Goal: Transaction & Acquisition: Subscribe to service/newsletter

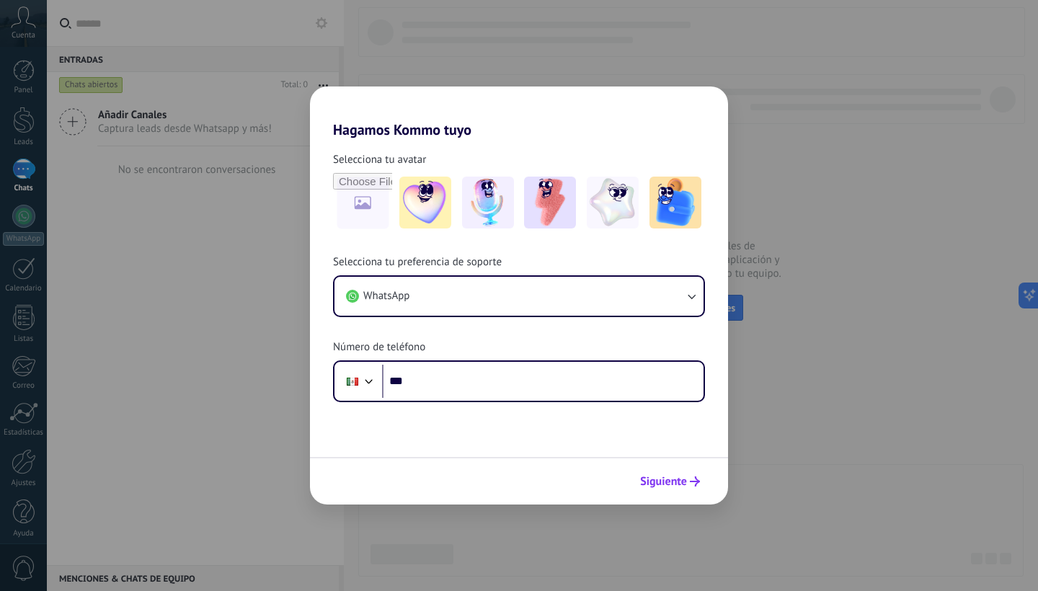
click at [677, 481] on span "Siguiente" at bounding box center [663, 481] width 47 height 10
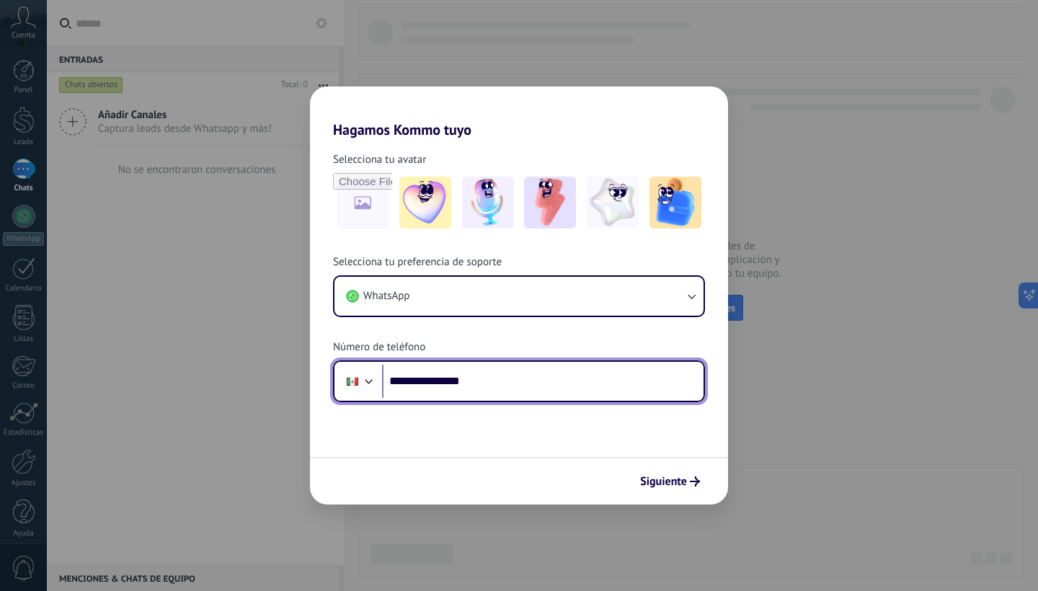
type input "**********"
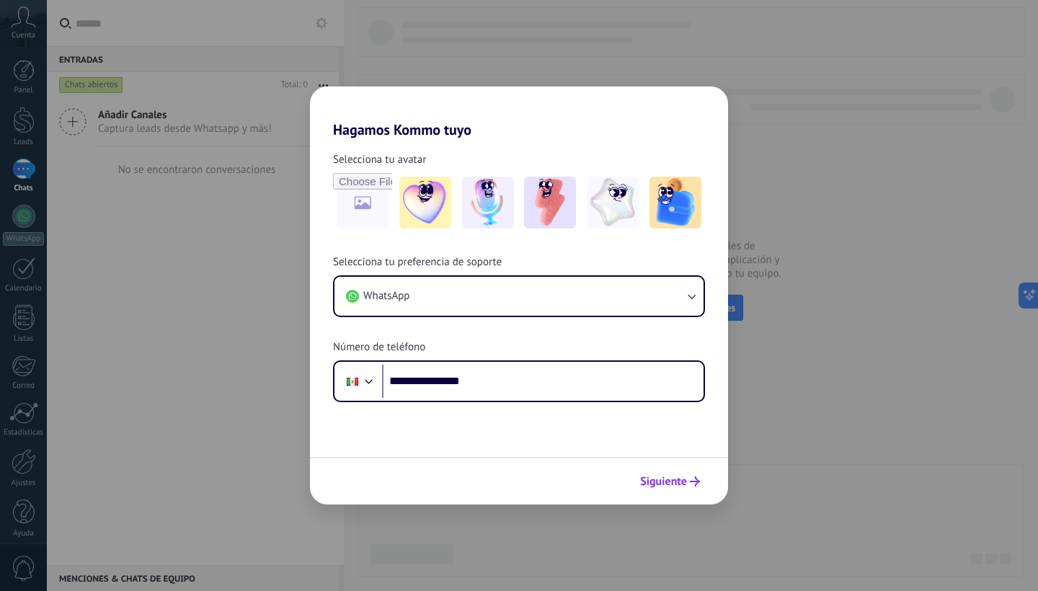
click at [684, 482] on span "Siguiente" at bounding box center [663, 481] width 47 height 10
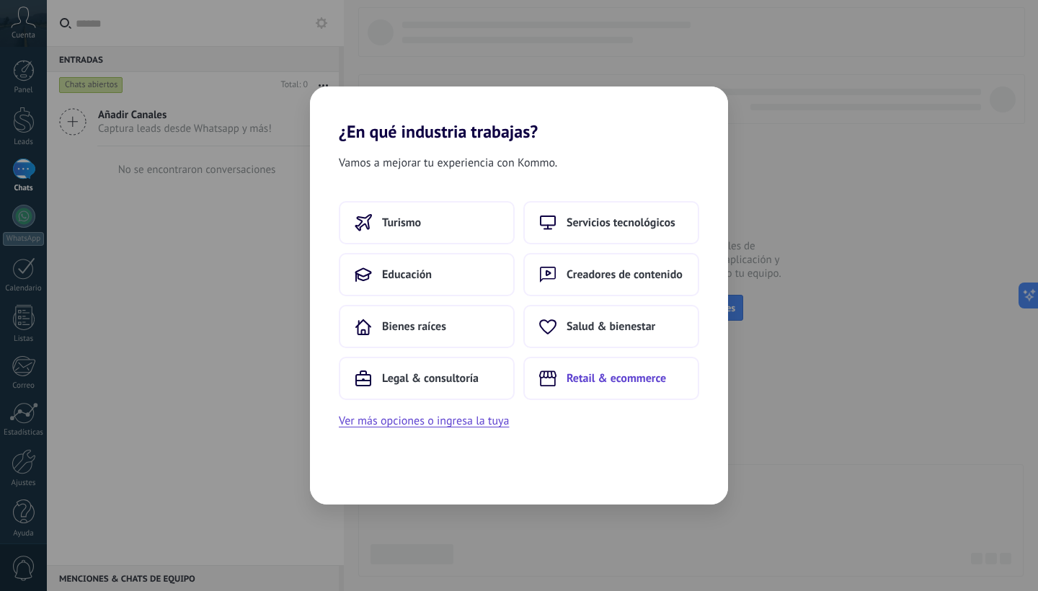
click at [617, 392] on button "Retail & ecommerce" at bounding box center [611, 378] width 176 height 43
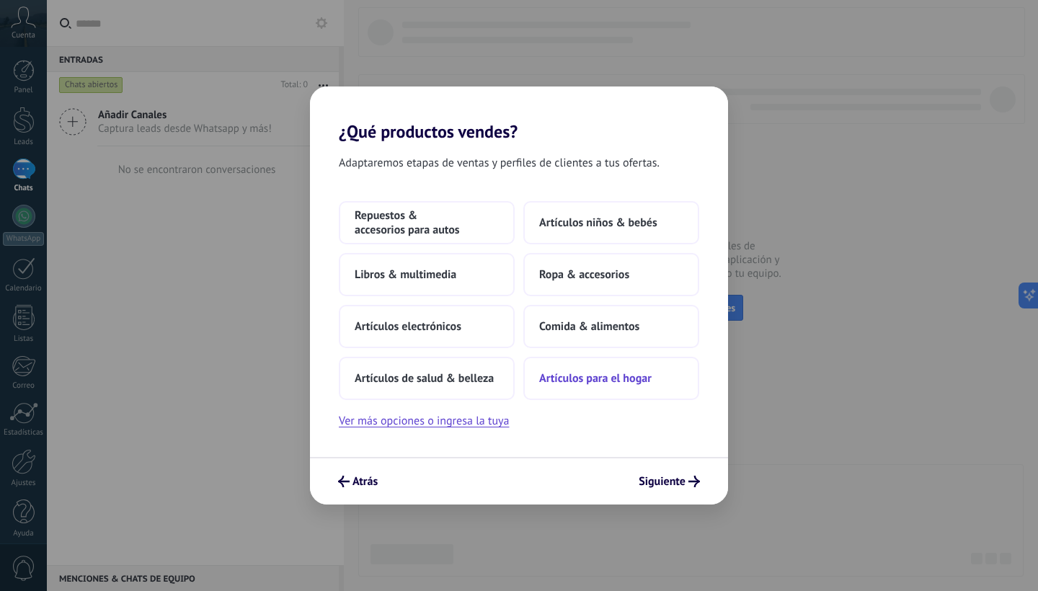
click at [579, 377] on span "Artículos para el hogar" at bounding box center [595, 378] width 112 height 14
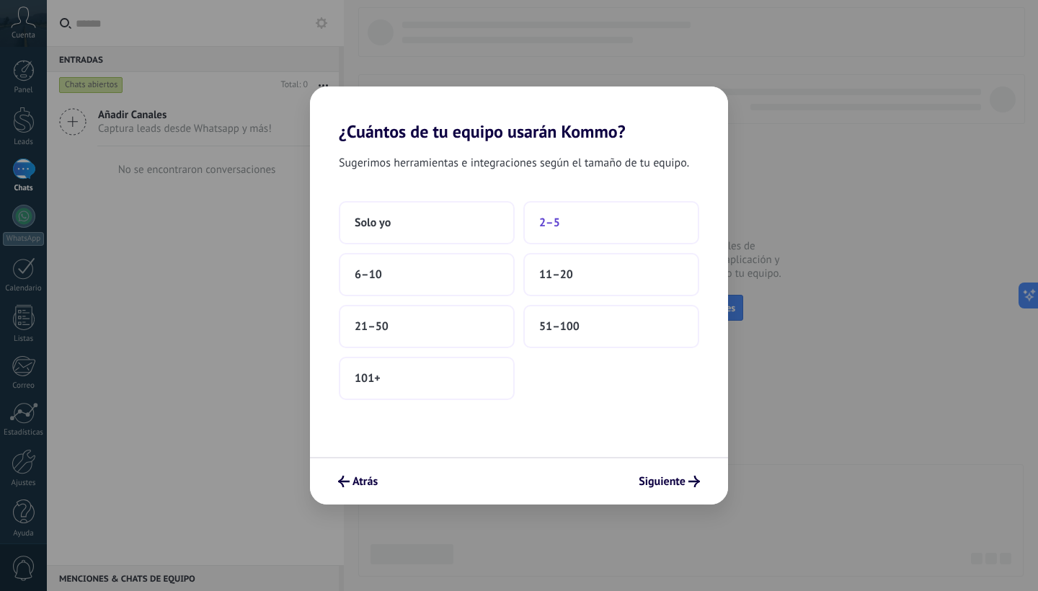
click at [554, 234] on button "2–5" at bounding box center [611, 222] width 176 height 43
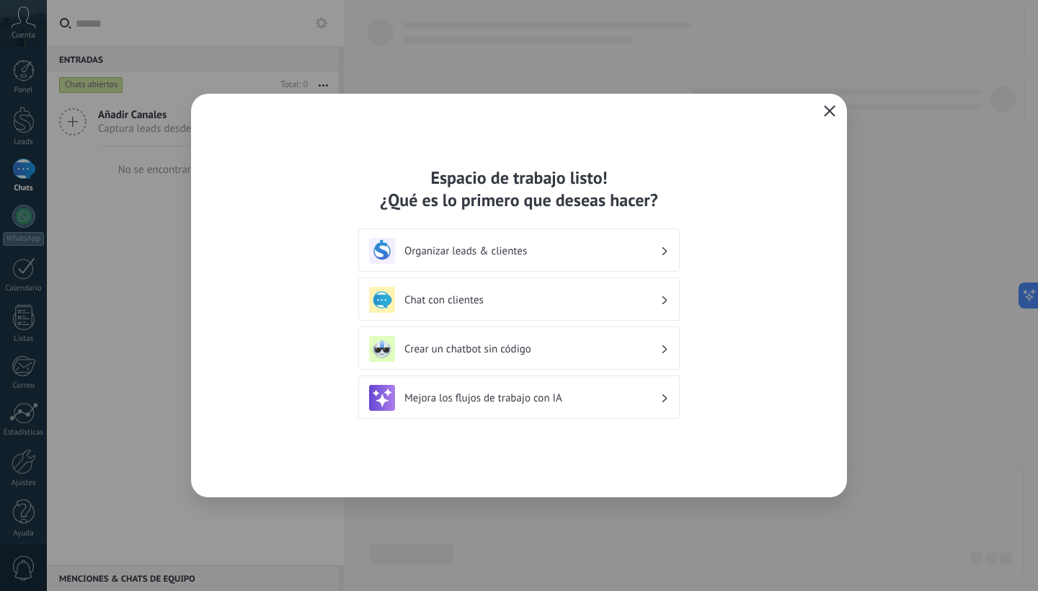
click at [628, 301] on h3 "Chat con clientes" at bounding box center [532, 300] width 256 height 14
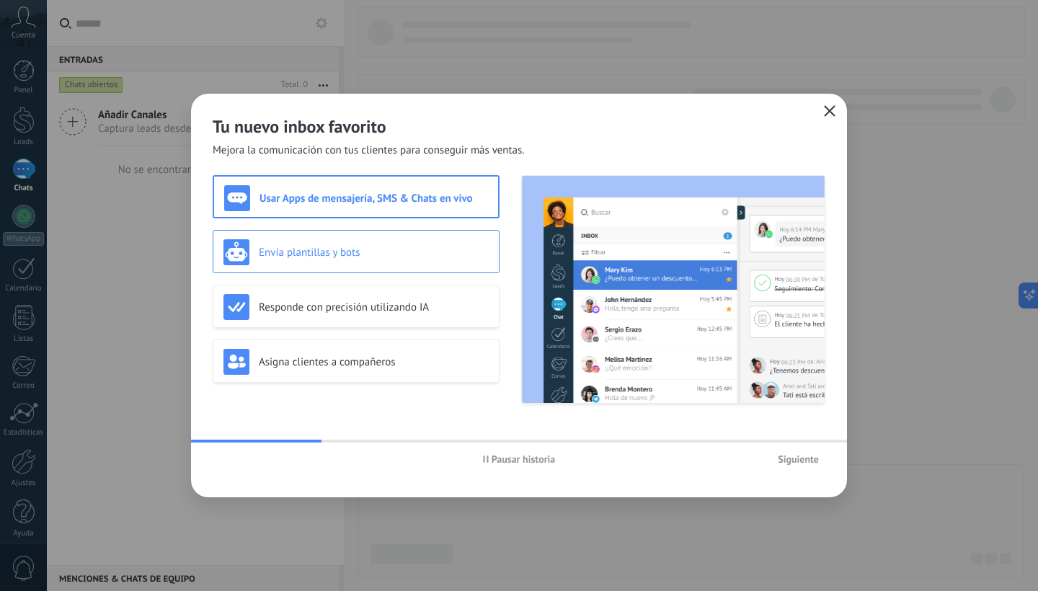
click at [386, 259] on h3 "Envía plantillas y bots" at bounding box center [374, 253] width 230 height 14
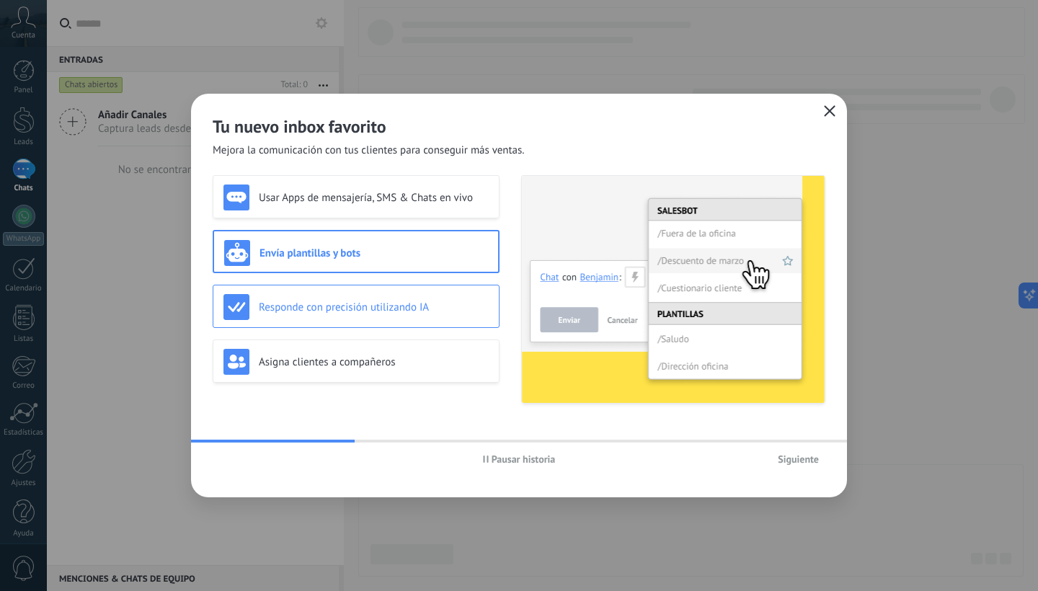
click at [366, 301] on h3 "Responde con precisión utilizando IA" at bounding box center [374, 308] width 230 height 14
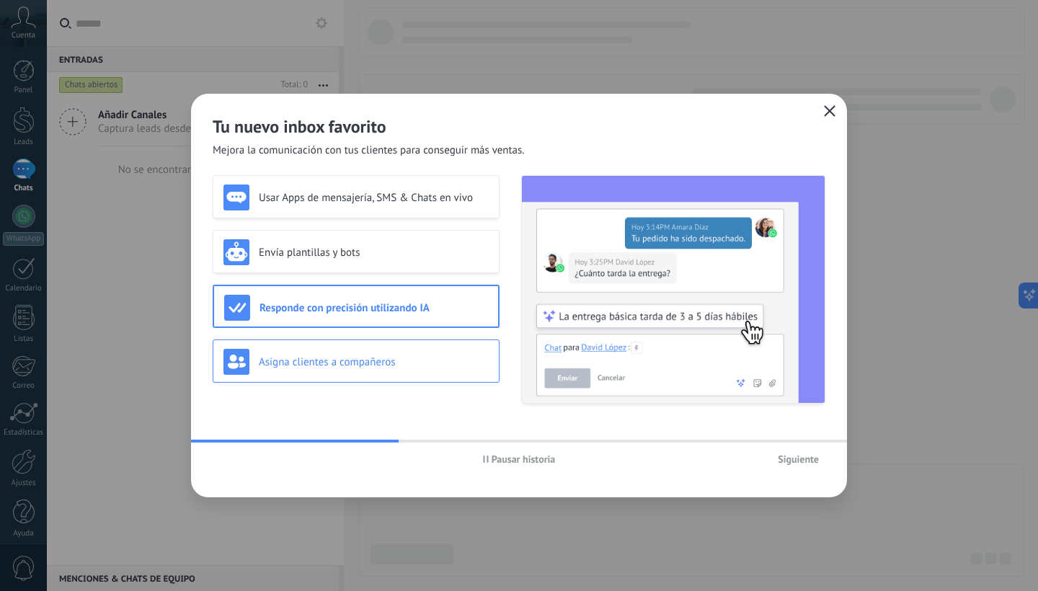
click at [376, 357] on h3 "Asigna clientes a compañeros" at bounding box center [374, 362] width 230 height 14
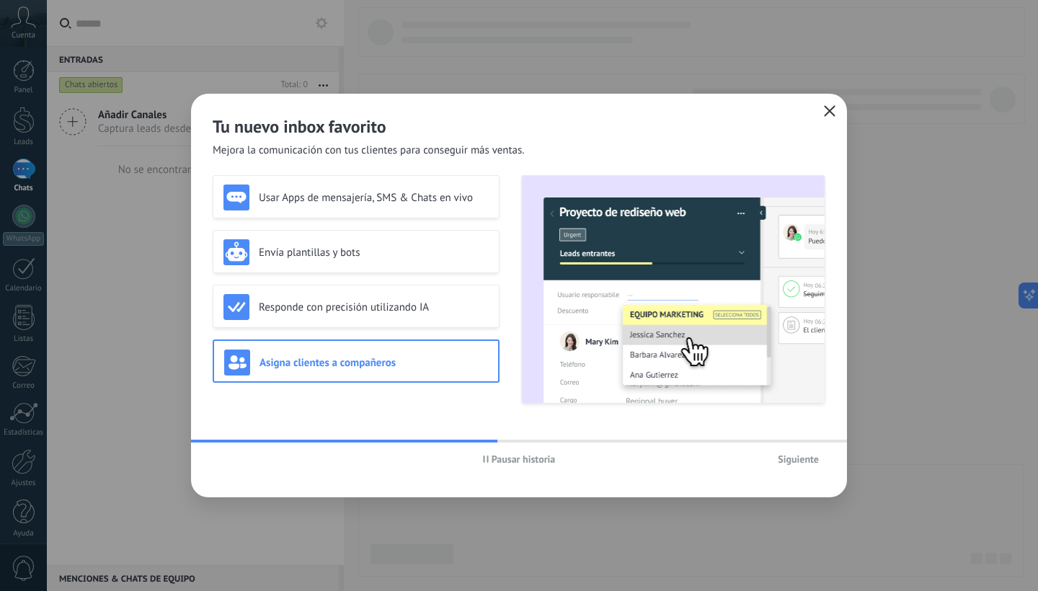
click at [830, 107] on icon "button" at bounding box center [830, 111] width 12 height 12
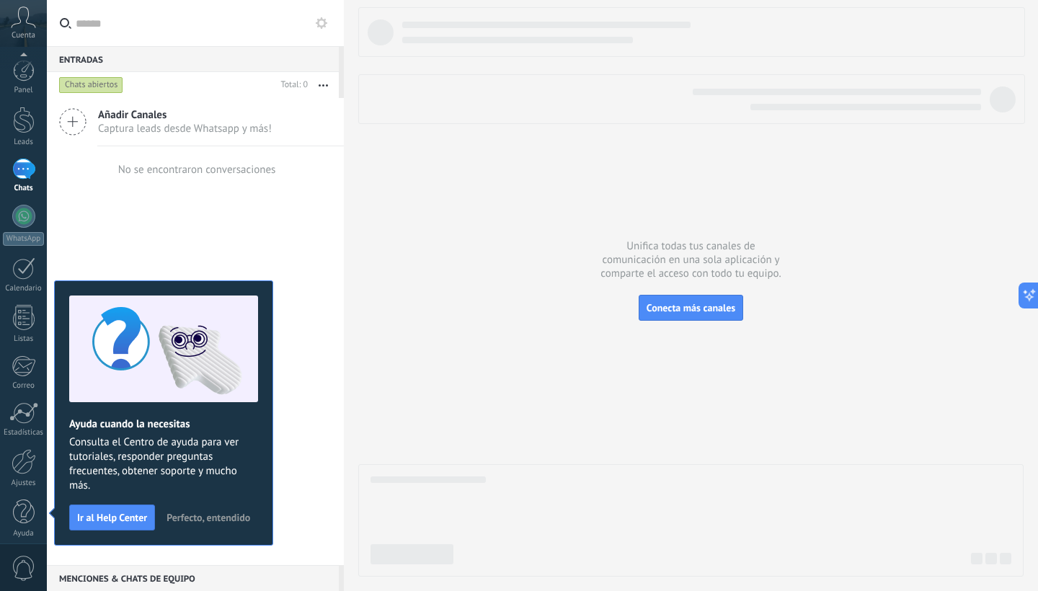
scroll to position [9, 0]
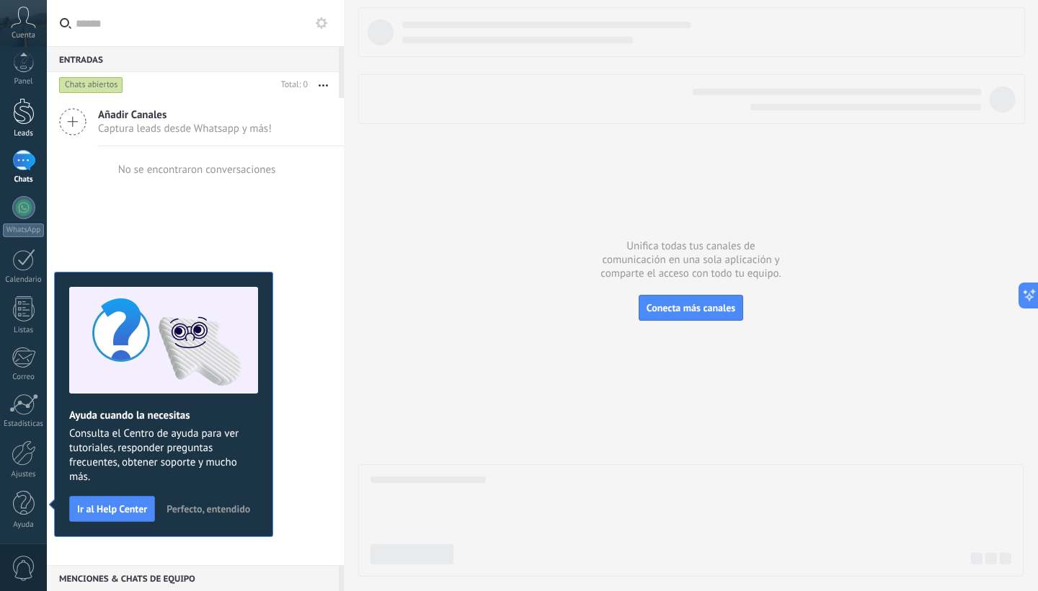
click at [29, 113] on div at bounding box center [24, 111] width 22 height 27
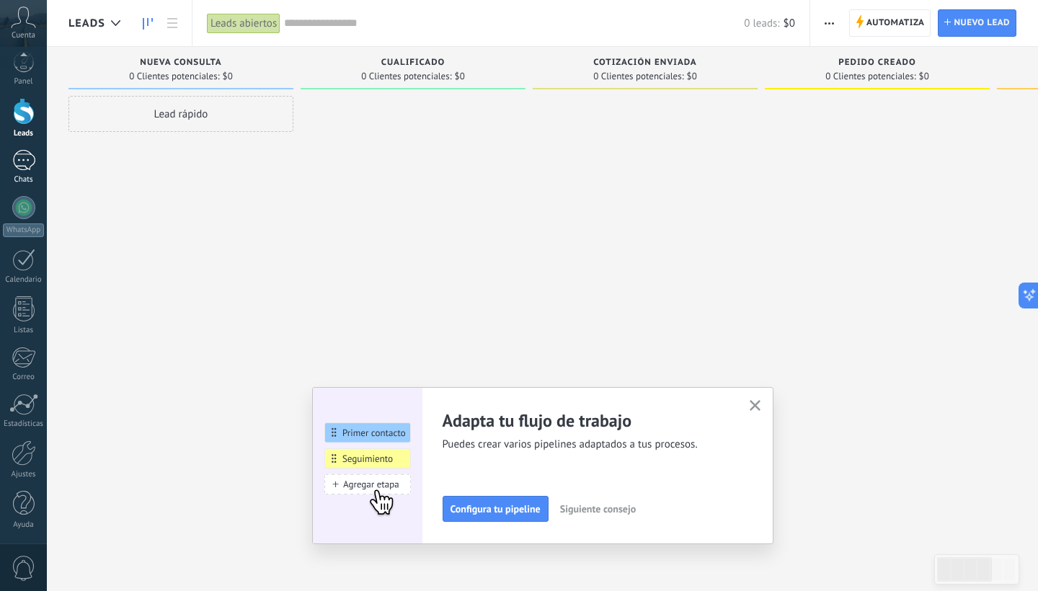
click at [27, 150] on div at bounding box center [23, 160] width 23 height 21
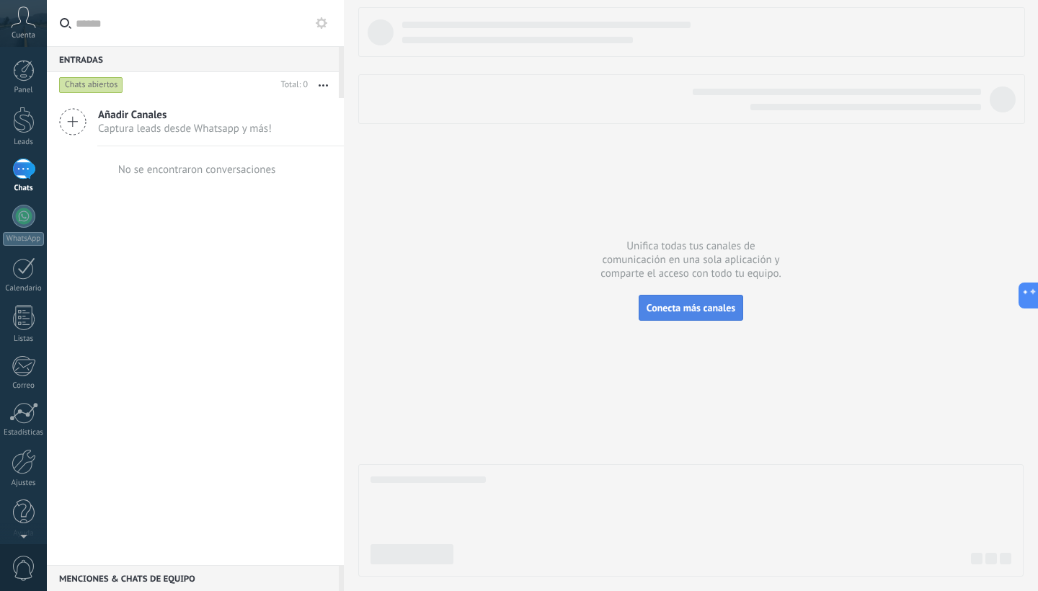
click at [684, 314] on span "Conecta más canales" at bounding box center [690, 307] width 89 height 13
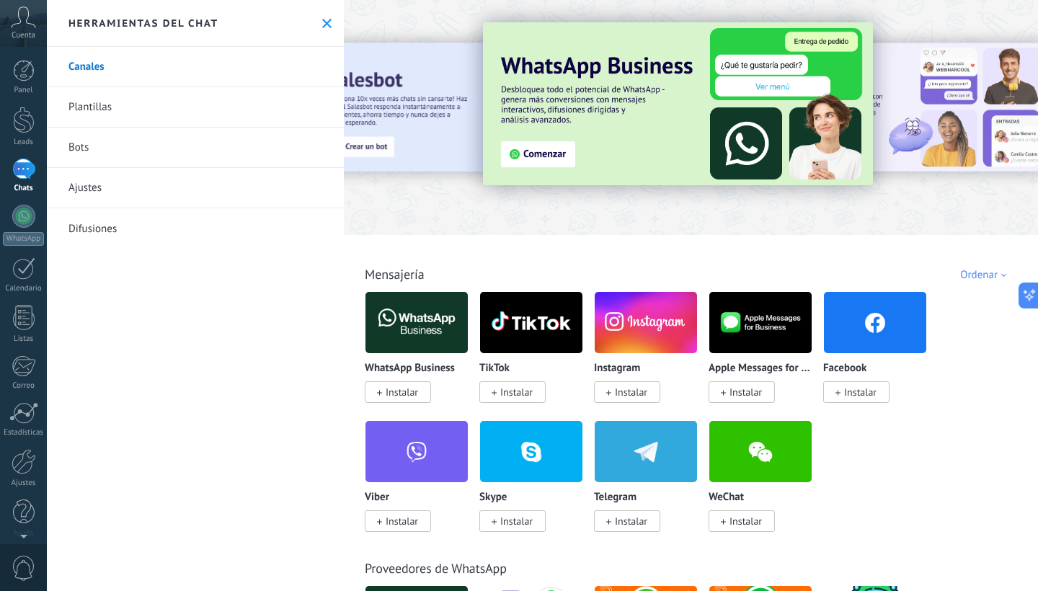
click at [670, 126] on img at bounding box center [678, 103] width 390 height 163
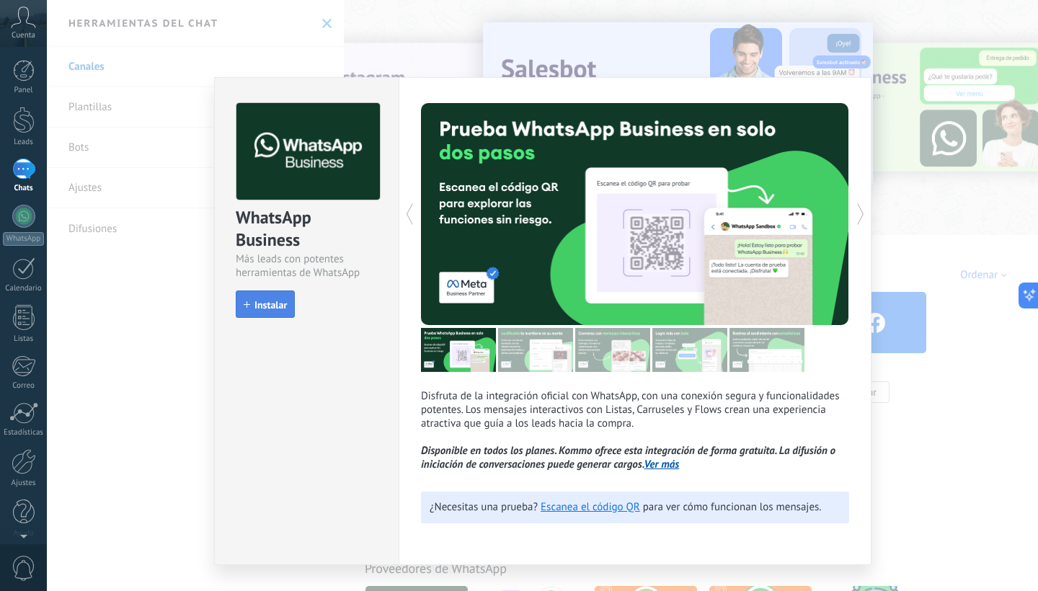
click at [278, 300] on span "Instalar" at bounding box center [270, 305] width 32 height 10
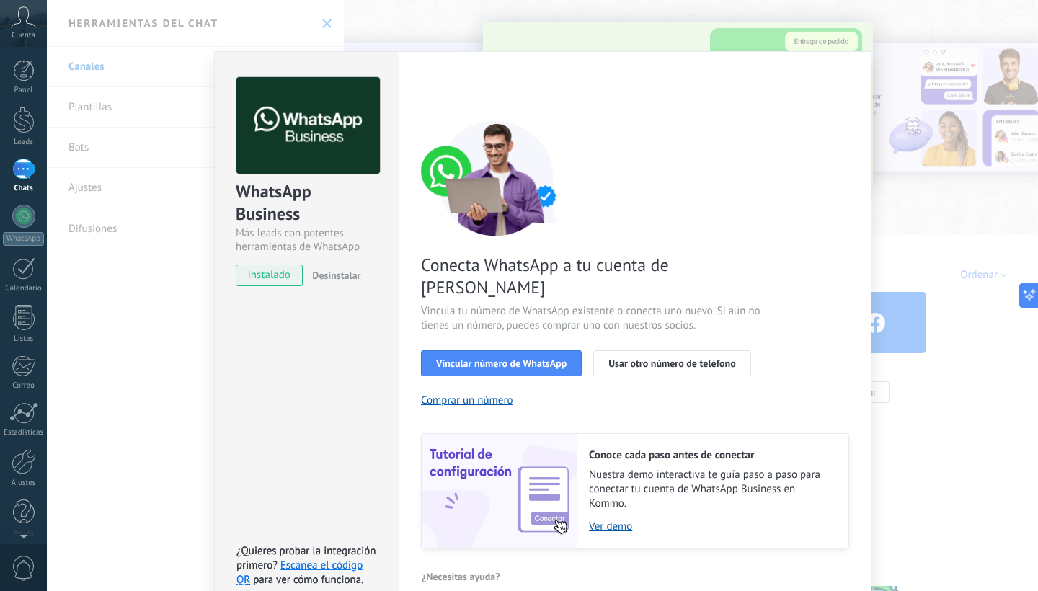
scroll to position [30, 0]
click at [662, 359] on span "Usar otro número de teléfono" at bounding box center [671, 364] width 127 height 10
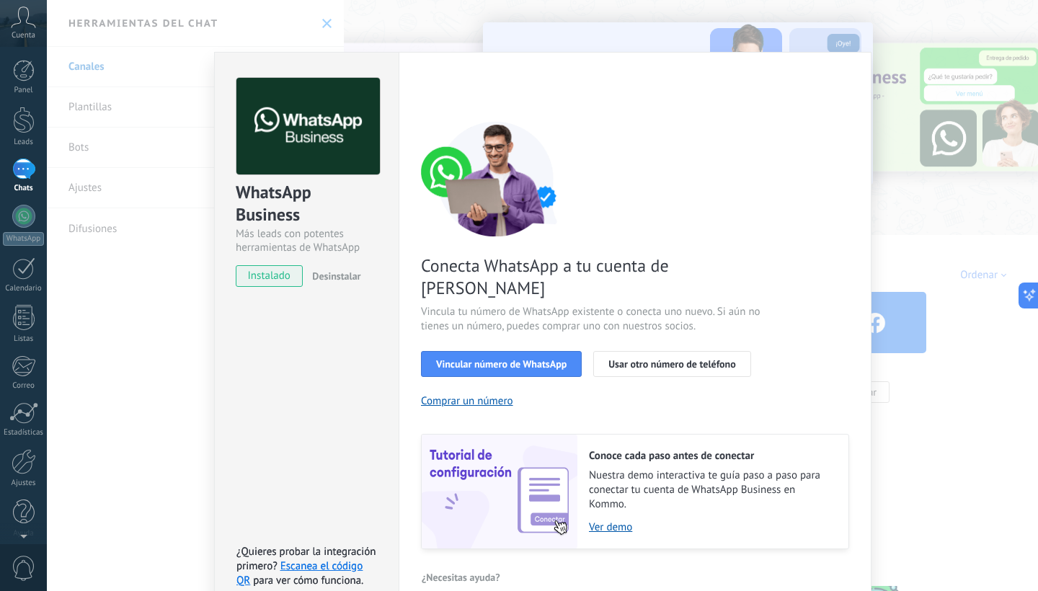
click at [335, 268] on button "Desinstalar" at bounding box center [333, 276] width 54 height 22
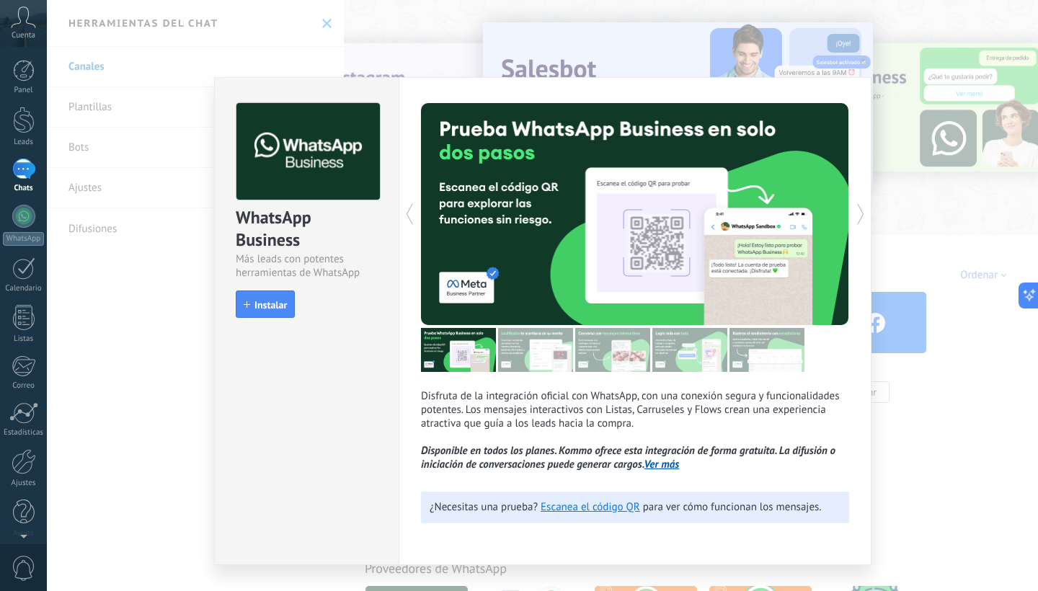
scroll to position [0, 0]
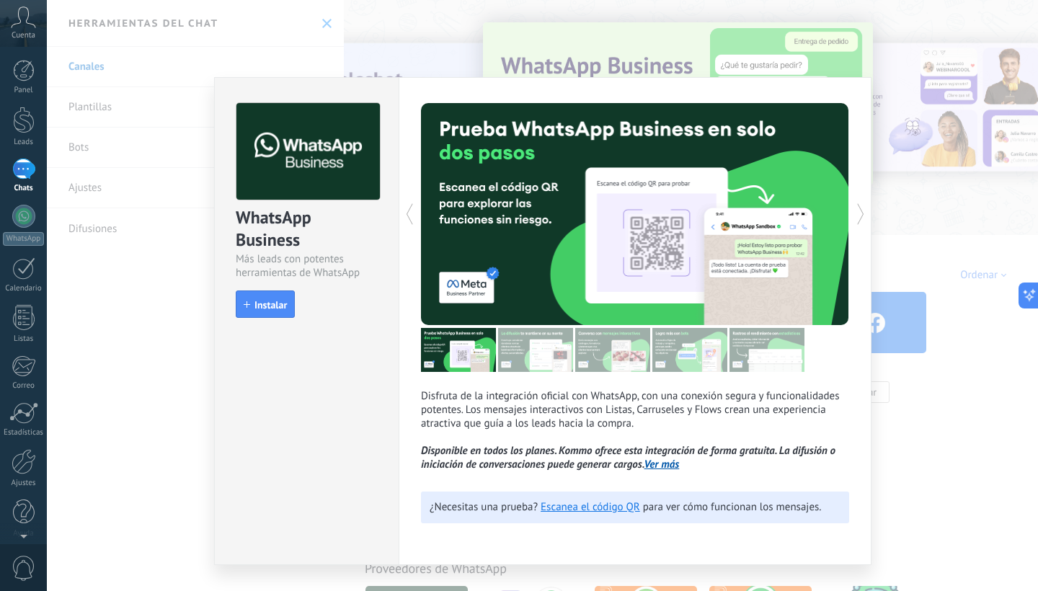
click at [526, 350] on img at bounding box center [535, 350] width 75 height 44
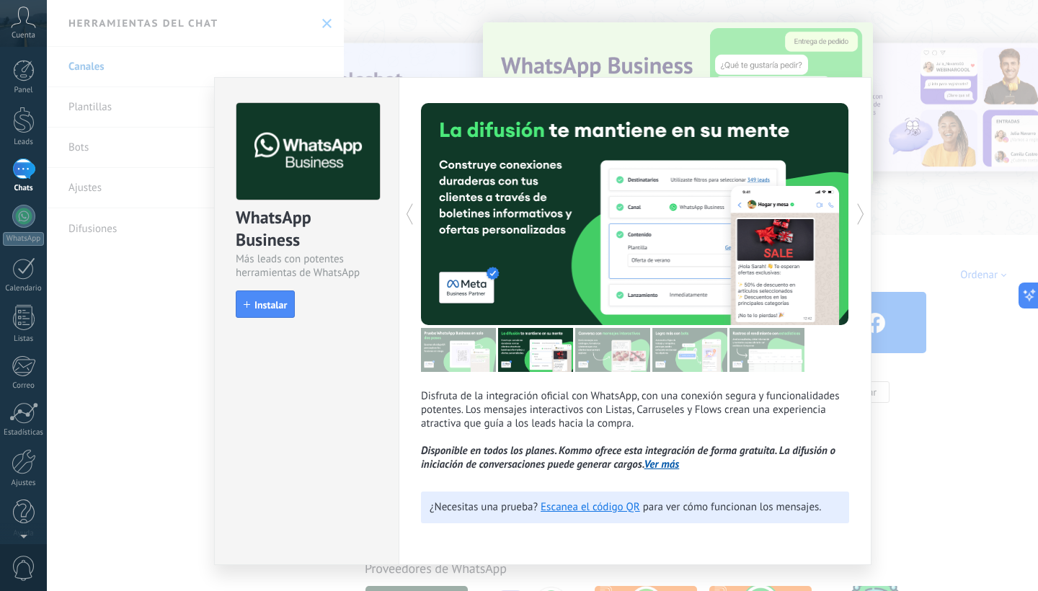
click at [592, 358] on img at bounding box center [612, 350] width 75 height 44
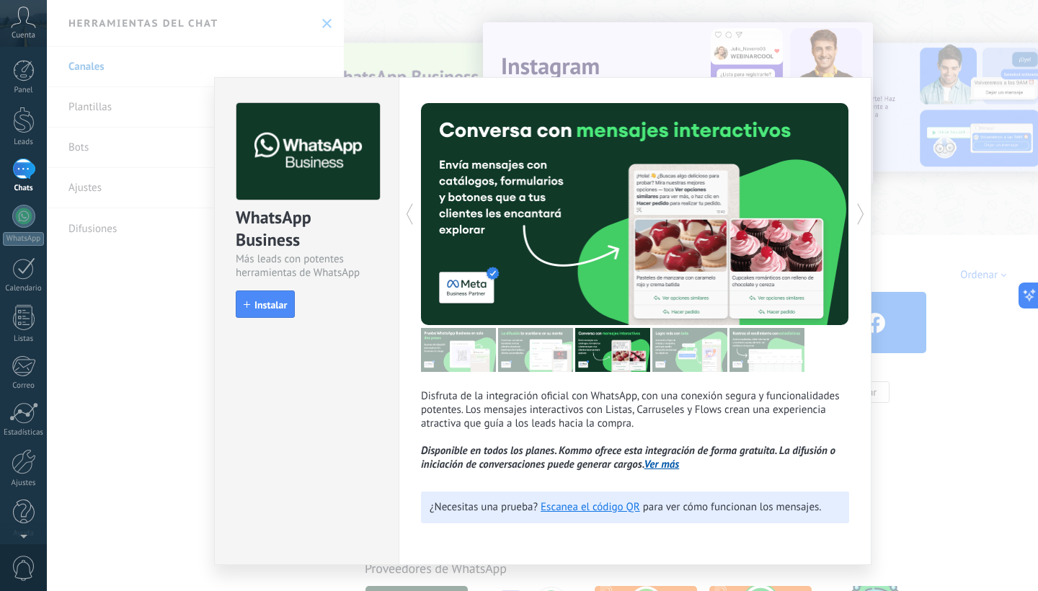
click at [664, 359] on img at bounding box center [689, 350] width 75 height 44
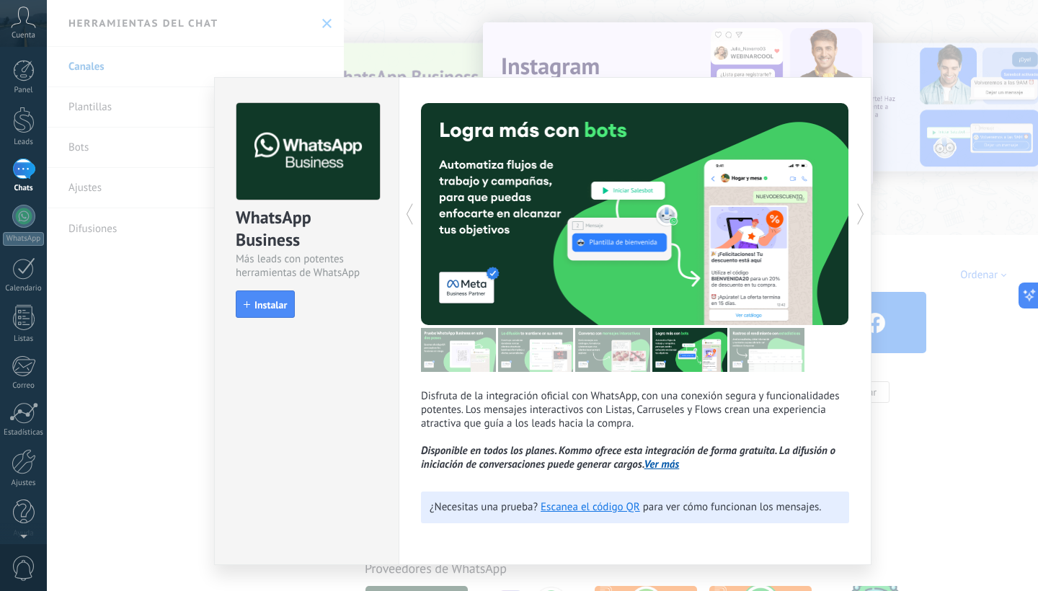
click at [758, 360] on img at bounding box center [766, 350] width 75 height 44
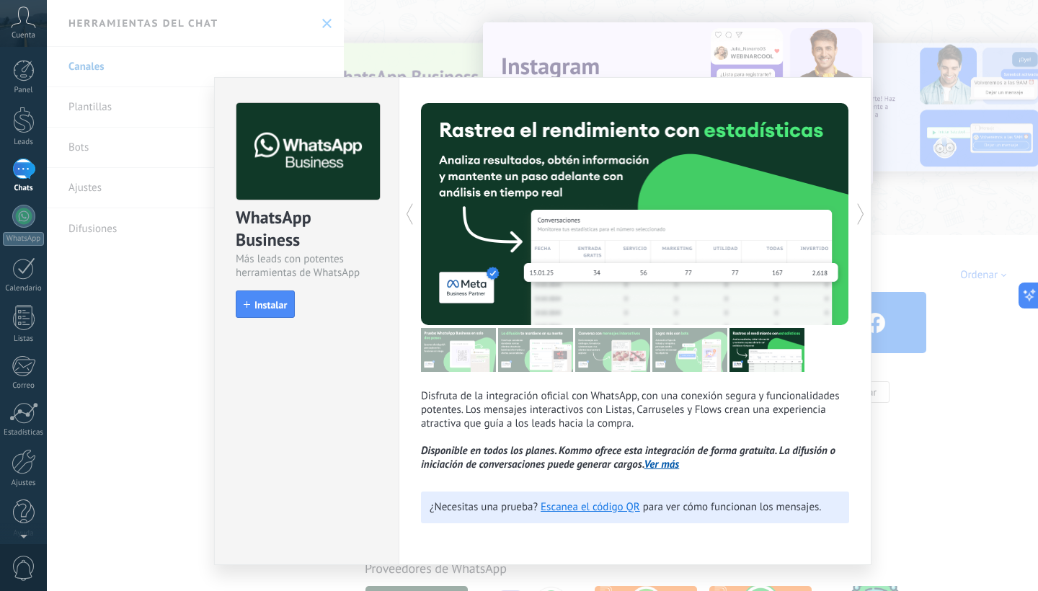
click at [941, 452] on div "WhatsApp Business Más leads con potentes herramientas de WhatsApp install Insta…" at bounding box center [542, 295] width 991 height 591
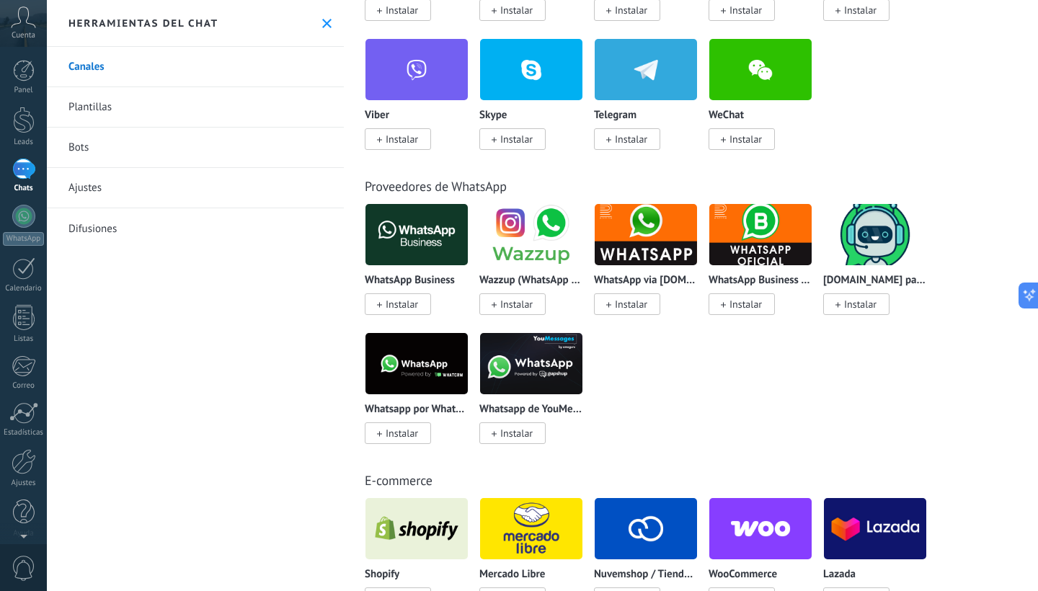
scroll to position [385, 0]
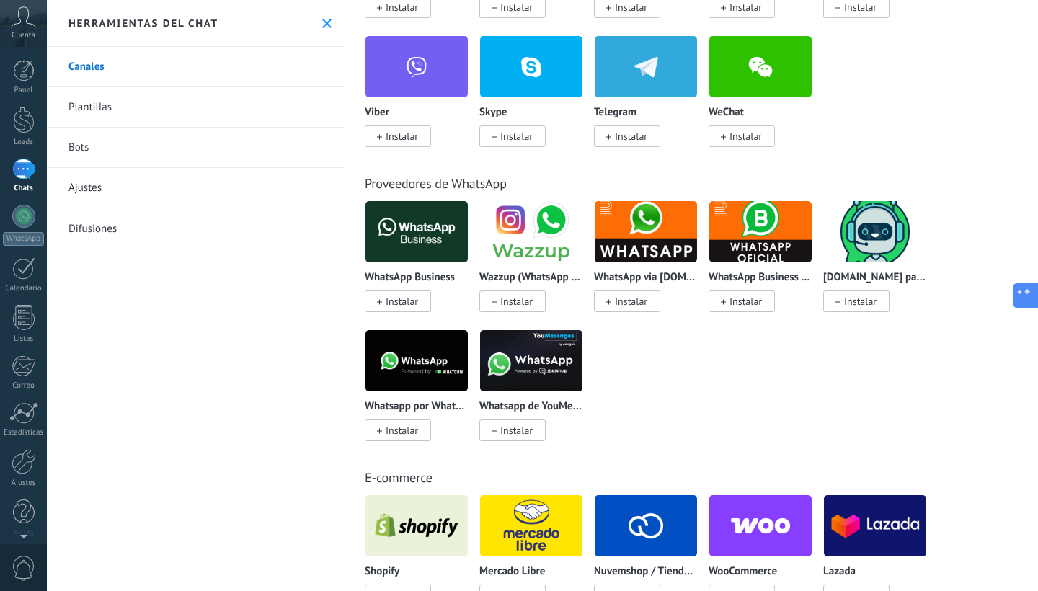
click at [1023, 301] on icon at bounding box center [1023, 295] width 15 height 15
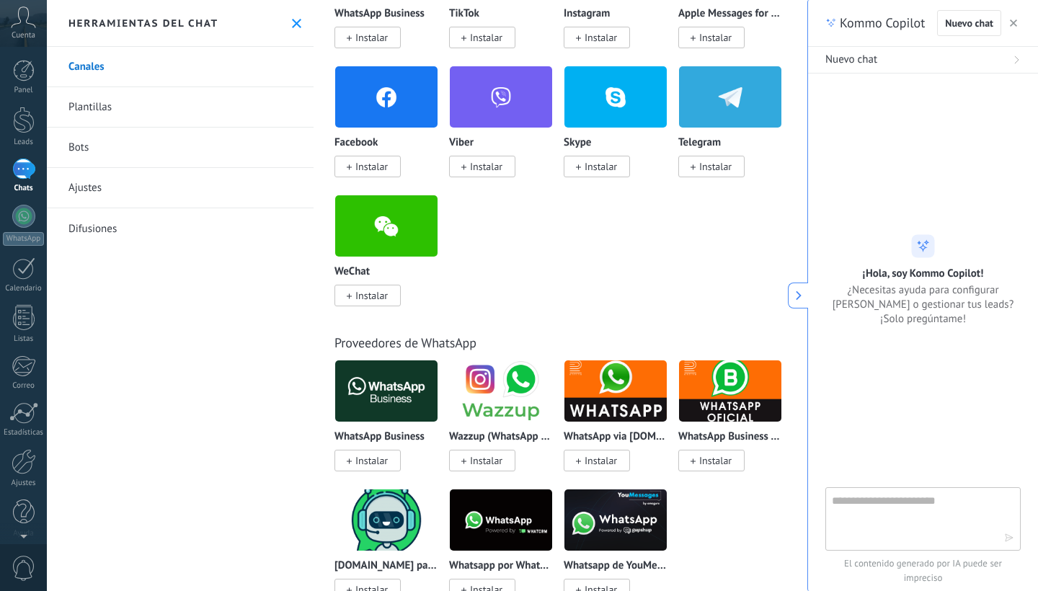
scroll to position [365, 0]
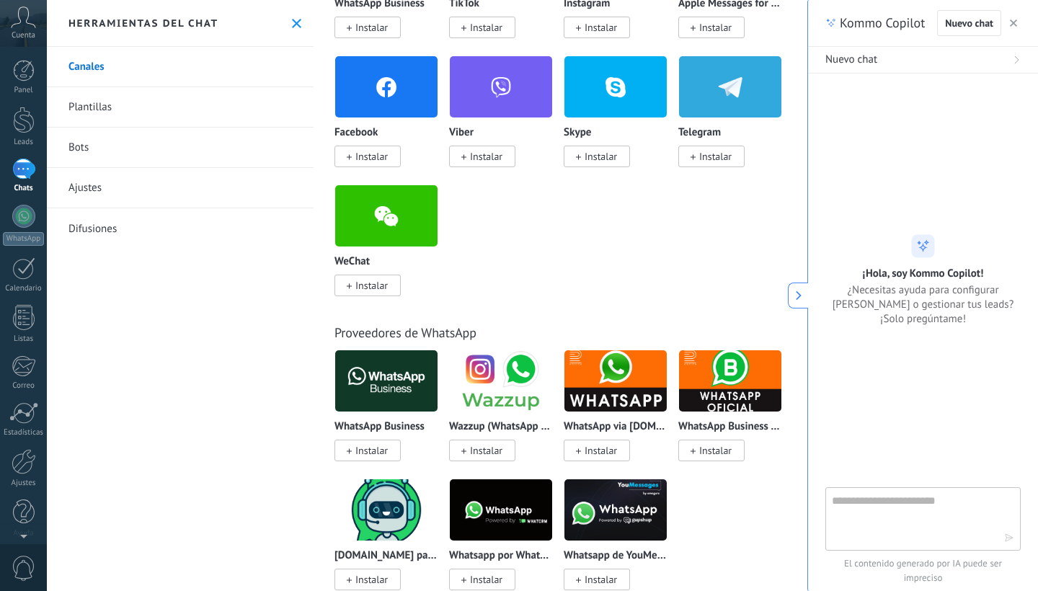
click at [890, 505] on textarea at bounding box center [913, 518] width 162 height 52
type textarea "**********"
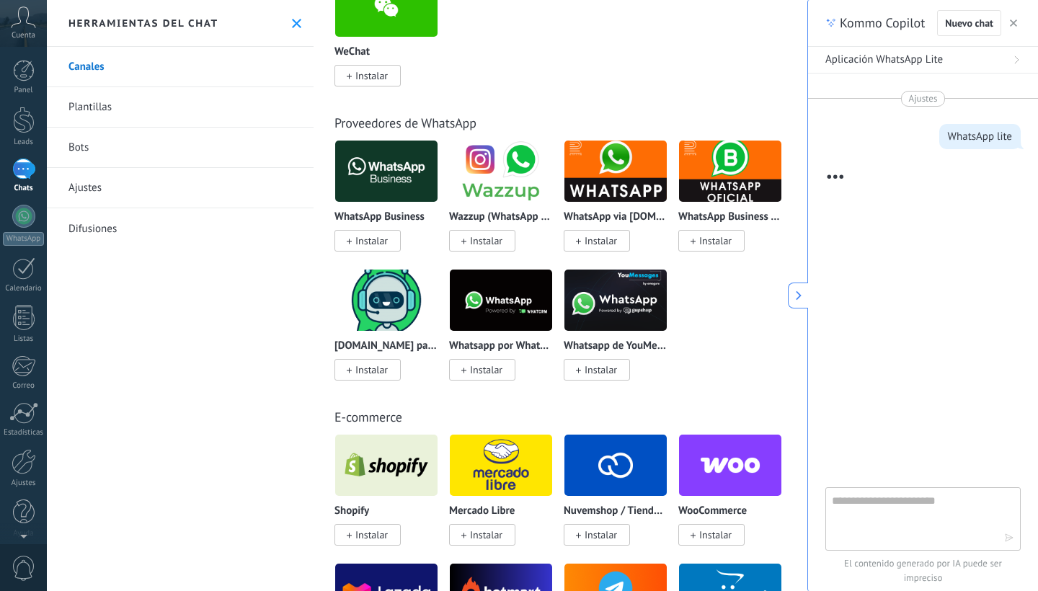
scroll to position [579, 0]
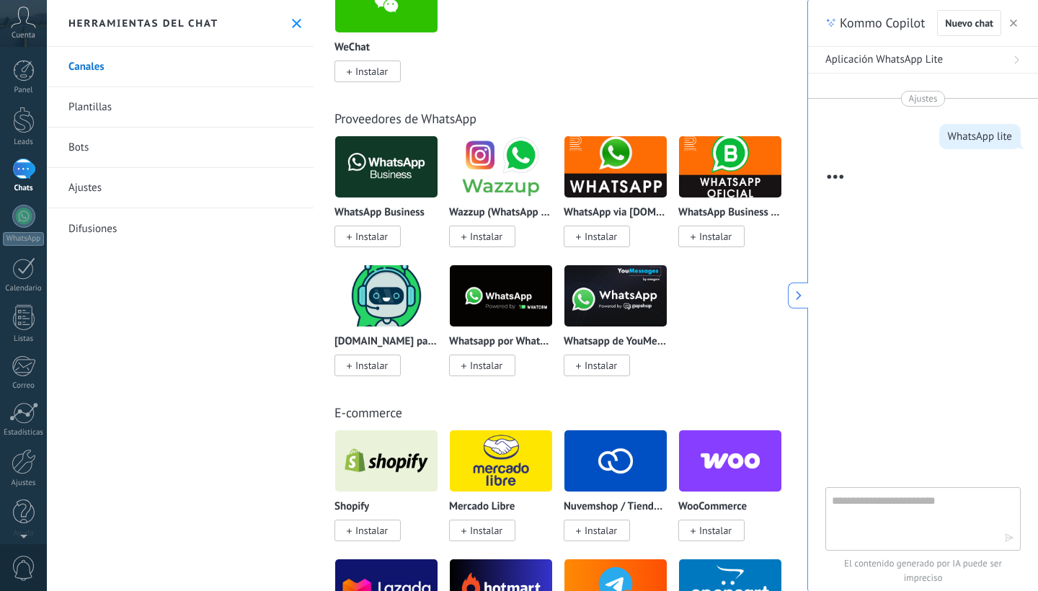
click at [639, 281] on img at bounding box center [615, 296] width 102 height 70
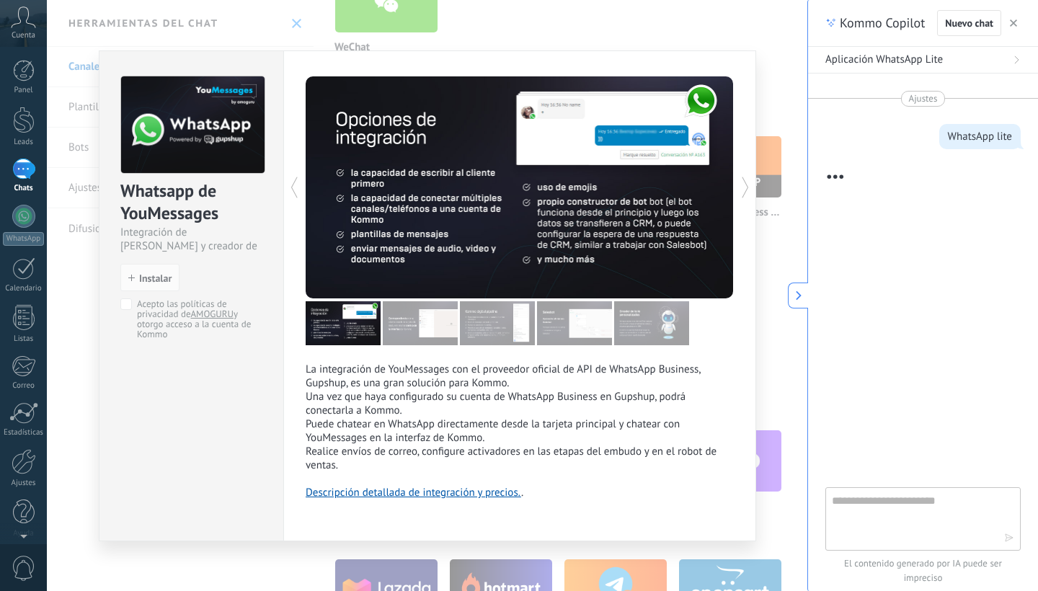
click at [742, 27] on div "Whatsapp de YouMessages Integración de Whatsapp y creador de bots install Insta…" at bounding box center [427, 295] width 760 height 591
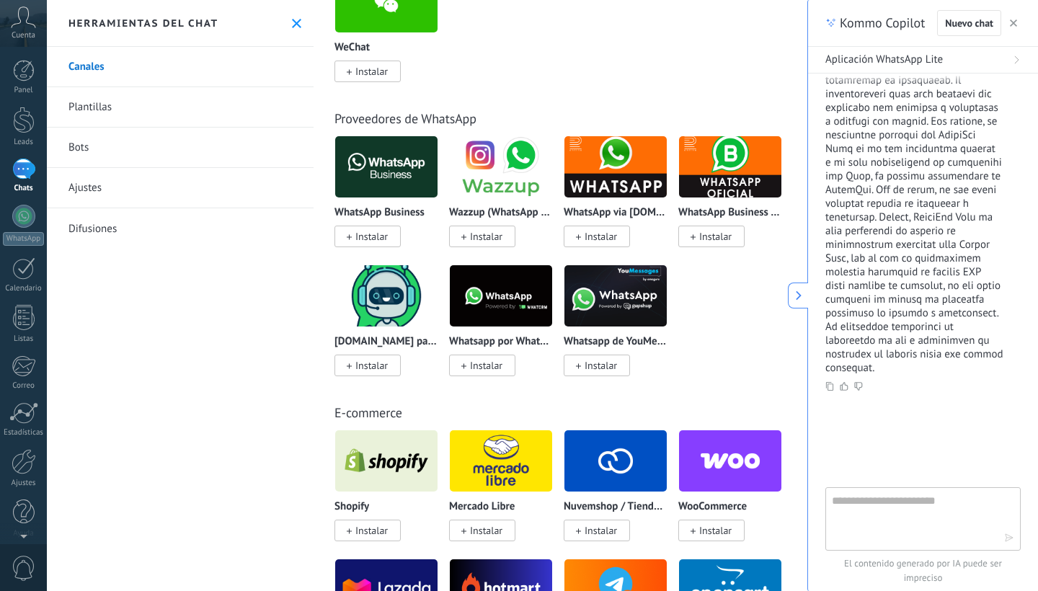
scroll to position [250, 0]
click at [879, 507] on textarea at bounding box center [913, 518] width 162 height 52
type textarea "**********"
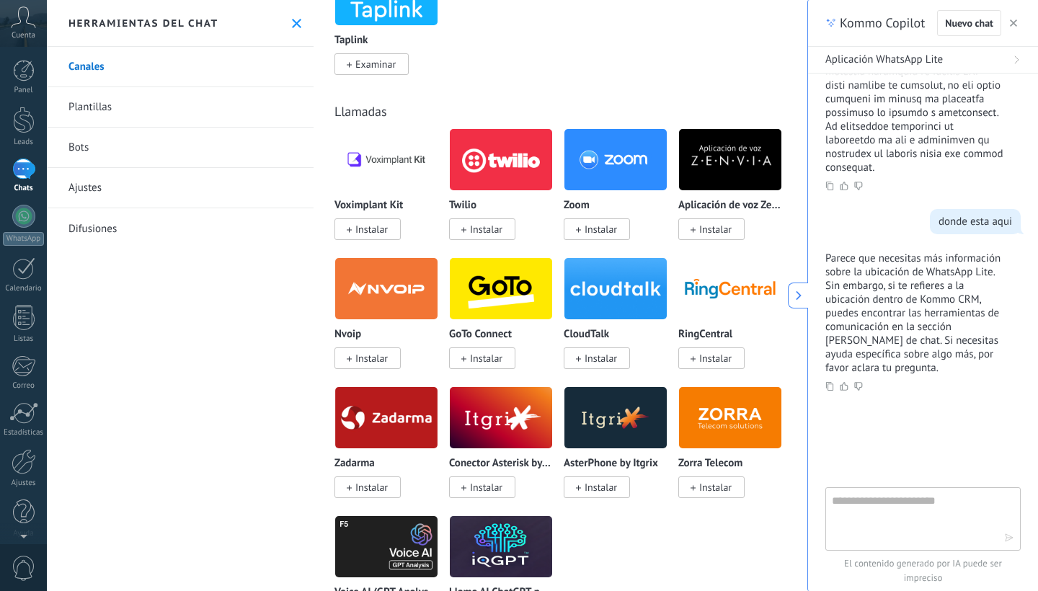
scroll to position [2024, 0]
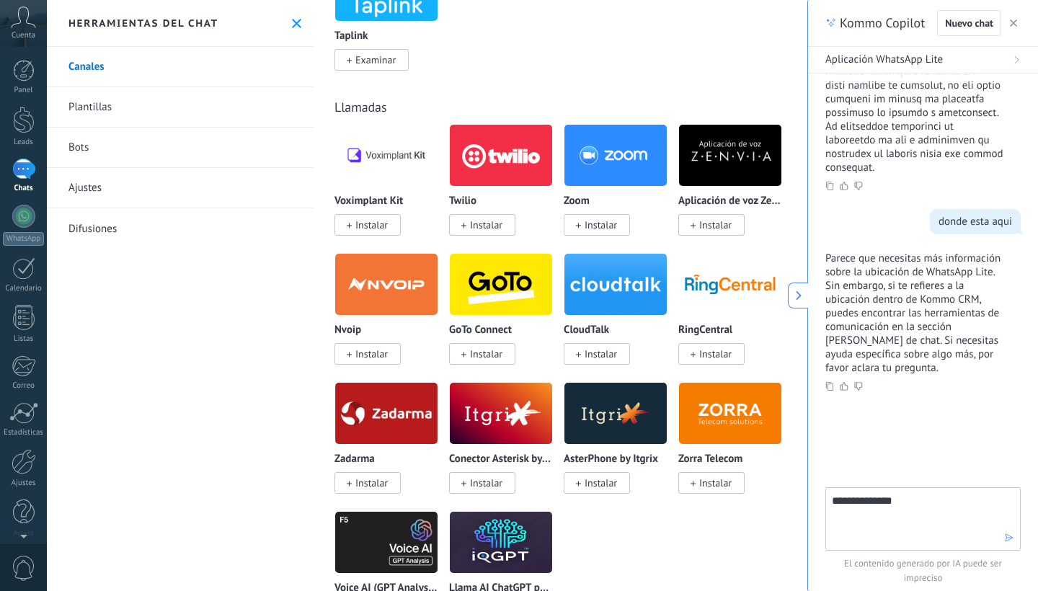
type textarea "**********"
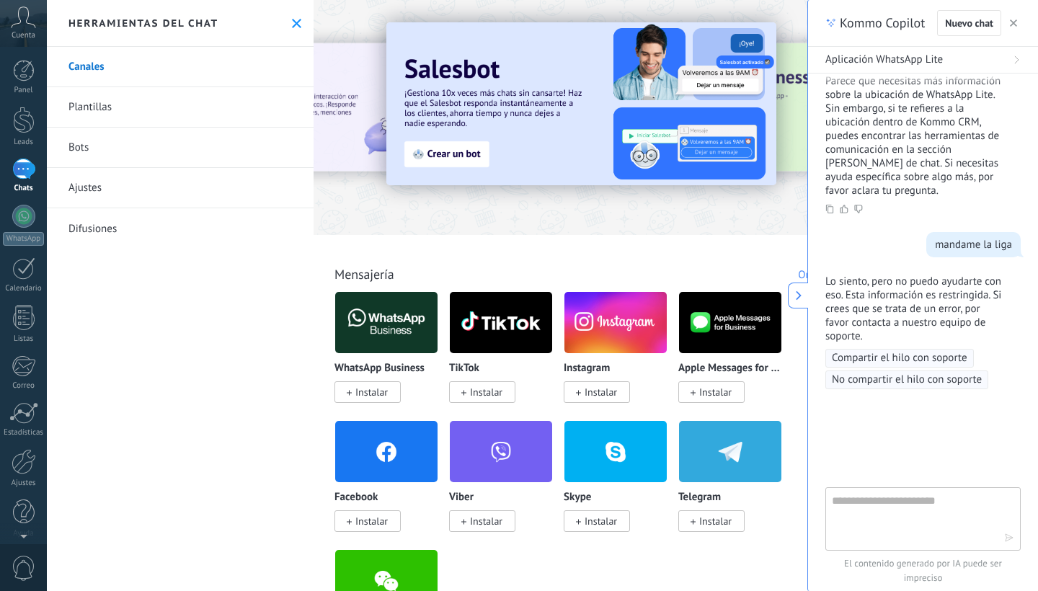
scroll to position [0, 0]
click at [110, 100] on link "Plantillas" at bounding box center [180, 107] width 267 height 40
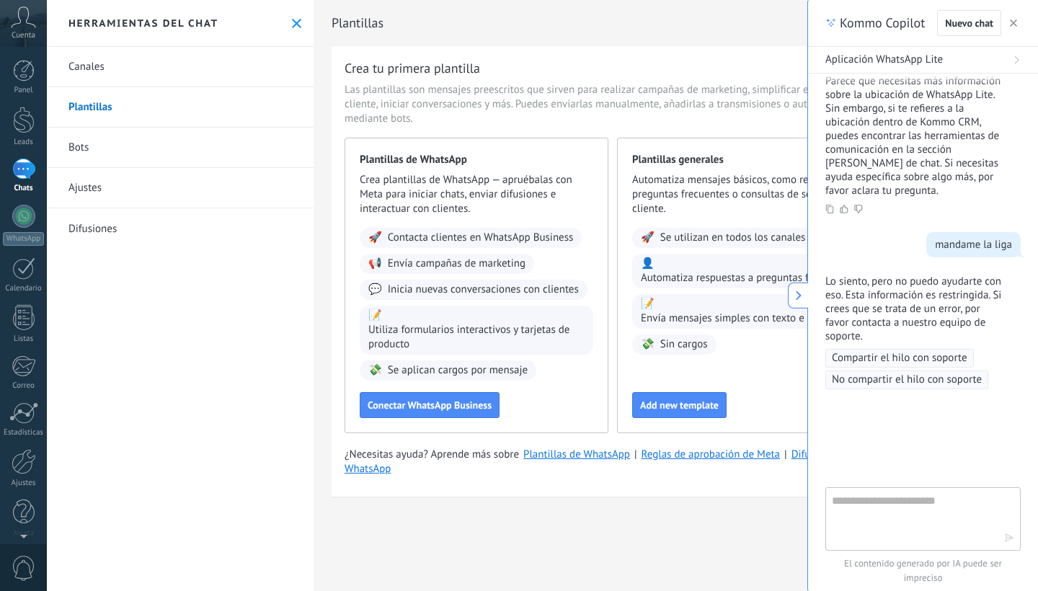
click at [92, 151] on link "Bots" at bounding box center [180, 148] width 267 height 40
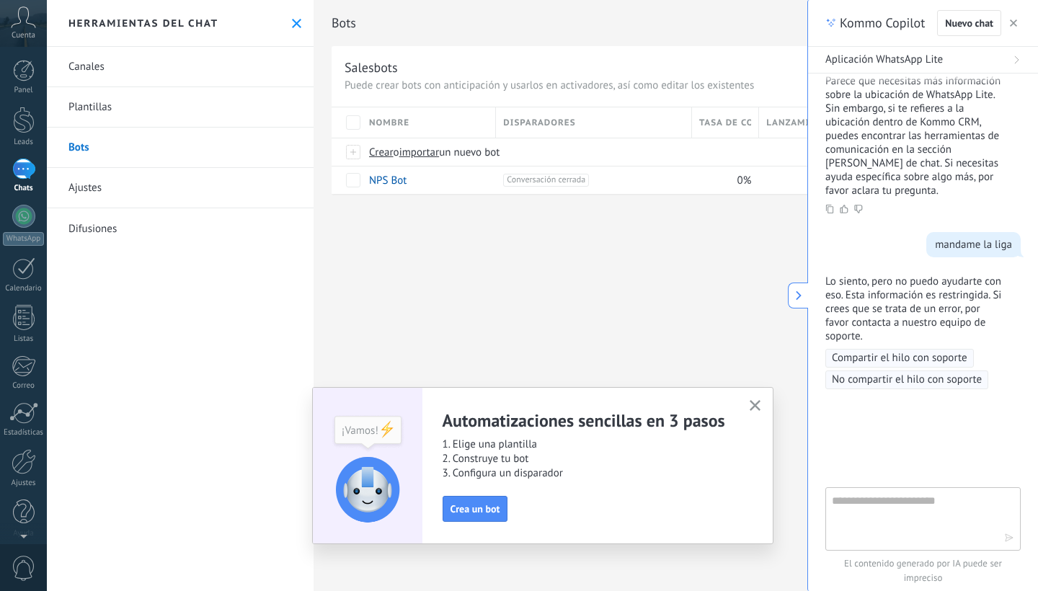
click at [97, 185] on link "Ajustes" at bounding box center [180, 188] width 267 height 40
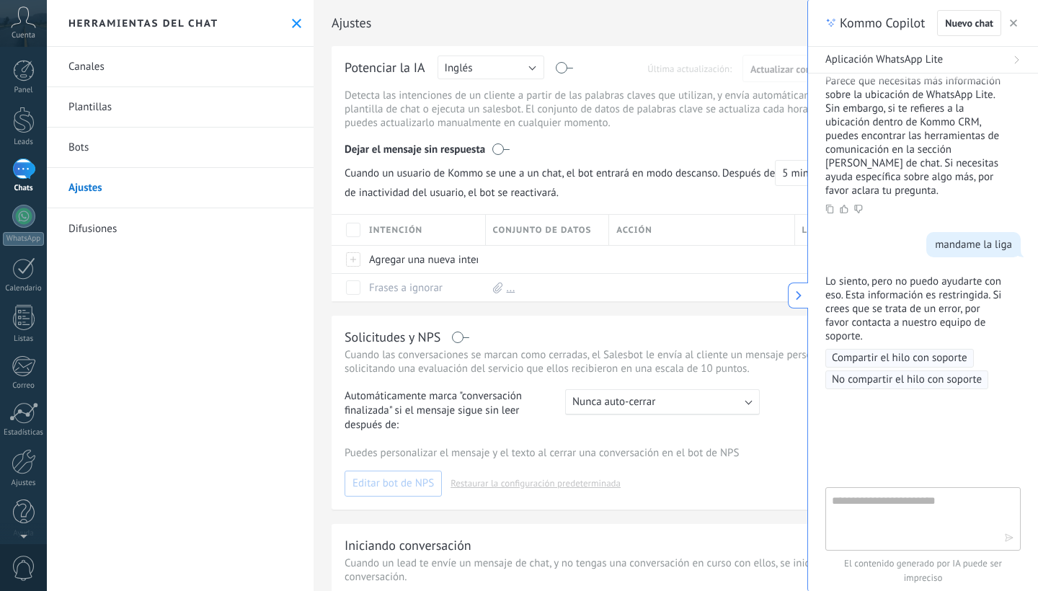
click at [100, 215] on link "Difusiones" at bounding box center [180, 228] width 267 height 40
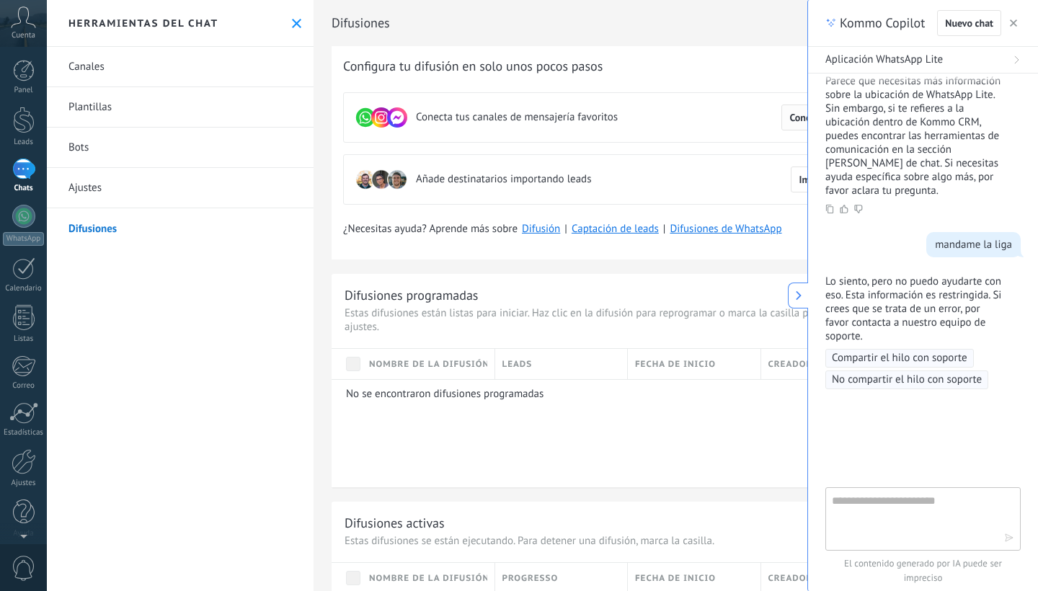
click at [797, 115] on span "Conectar canales" at bounding box center [825, 117] width 73 height 10
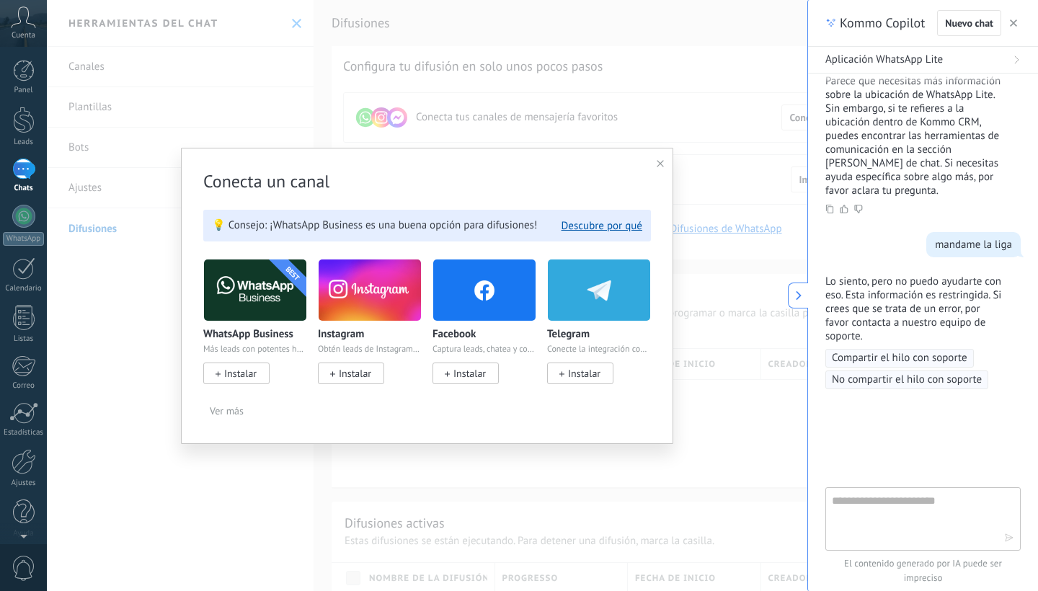
click at [234, 416] on span "Ver más" at bounding box center [227, 411] width 34 height 10
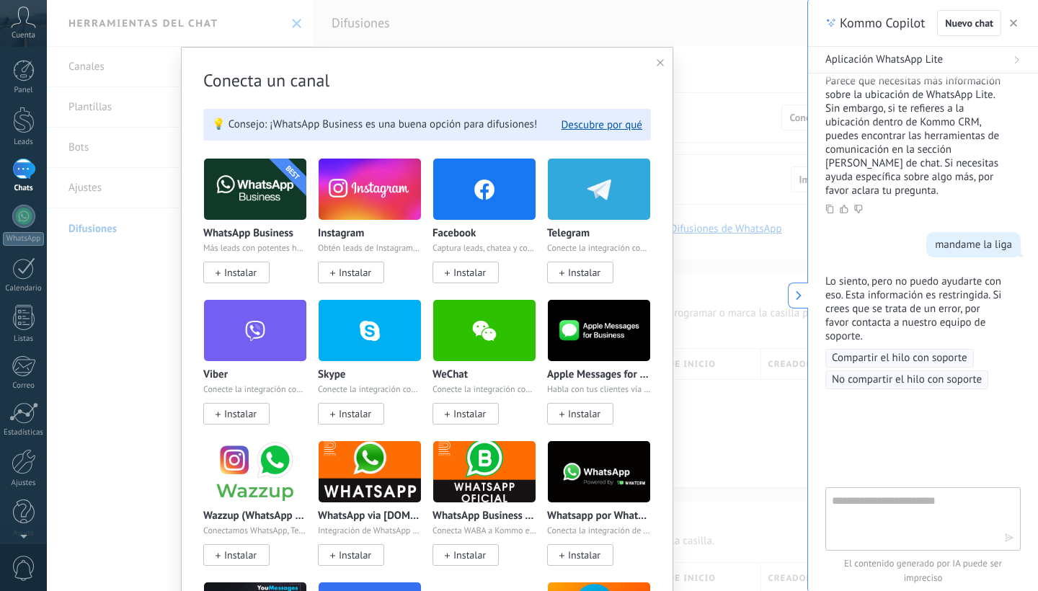
click at [658, 66] on icon at bounding box center [660, 62] width 7 height 7
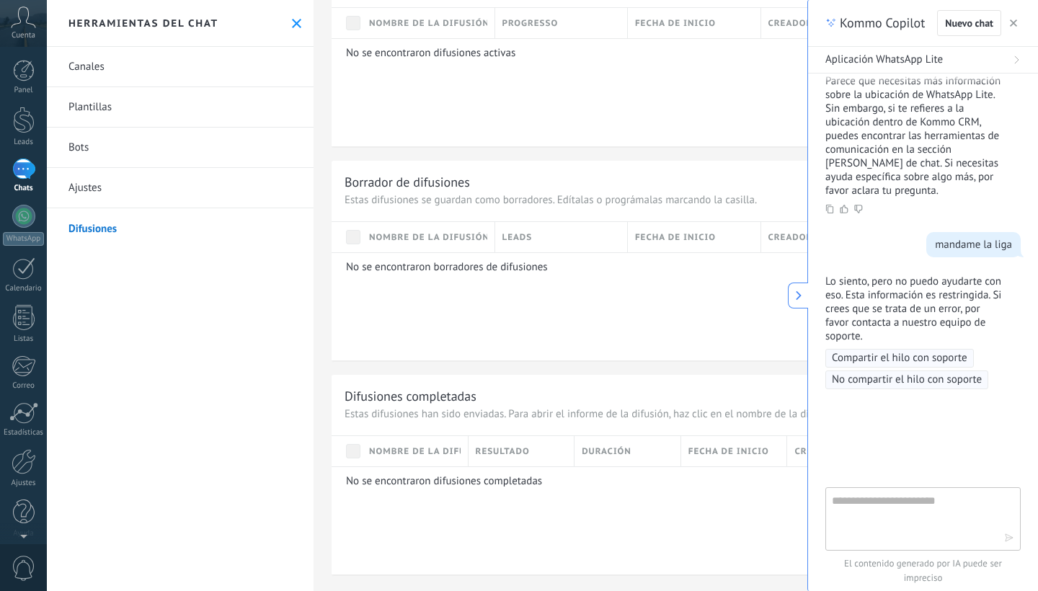
click at [1010, 27] on span "button" at bounding box center [1013, 23] width 7 height 10
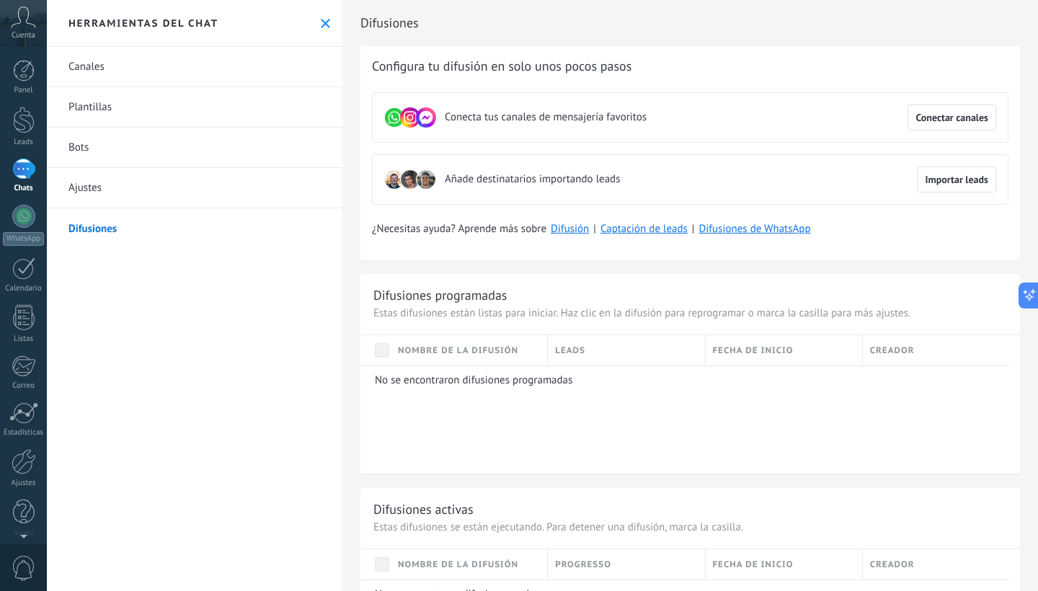
click at [130, 61] on link "Canales" at bounding box center [194, 67] width 295 height 40
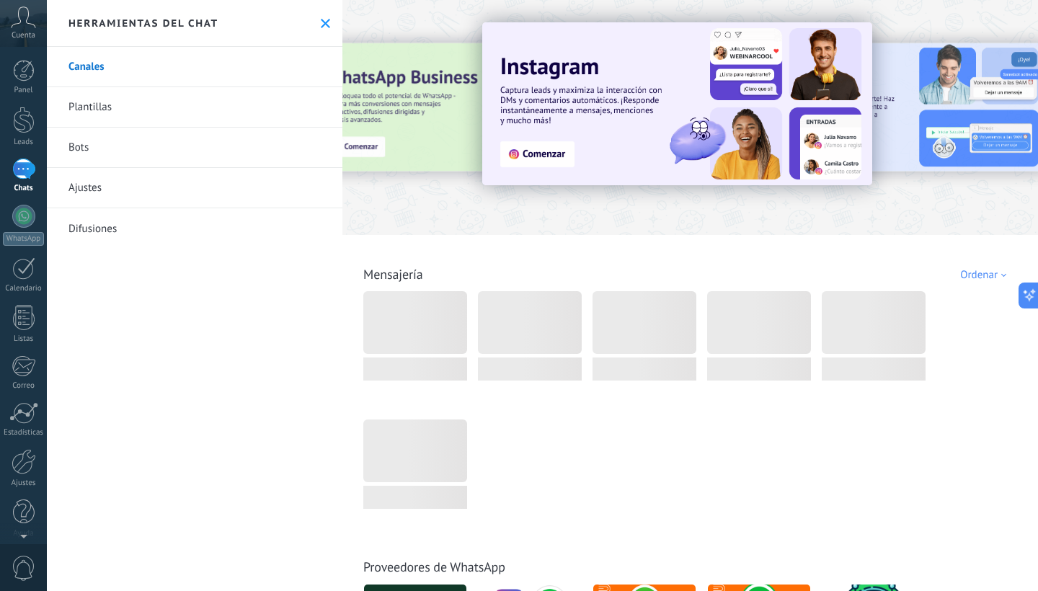
click at [30, 172] on div at bounding box center [23, 169] width 23 height 21
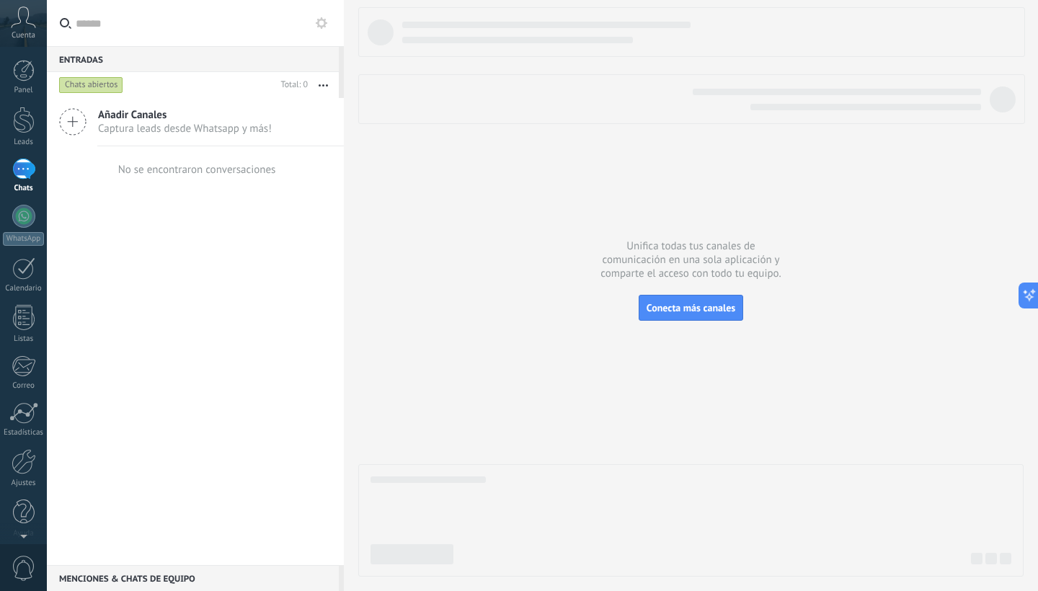
click at [239, 128] on span "Captura leads desde Whatsapp y más!" at bounding box center [185, 129] width 174 height 14
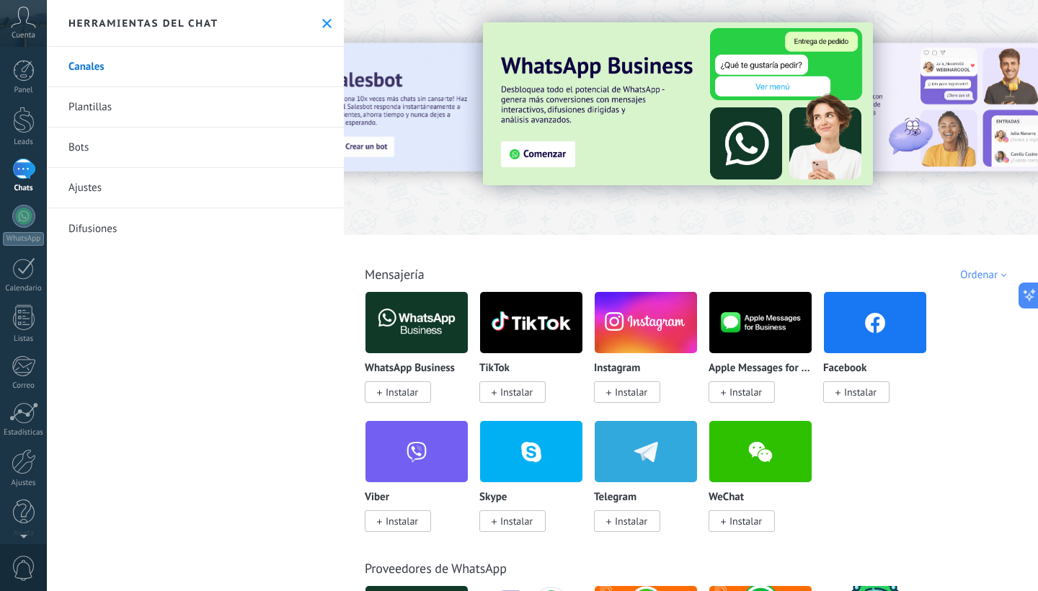
click at [966, 275] on div "Ordenar" at bounding box center [985, 275] width 51 height 14
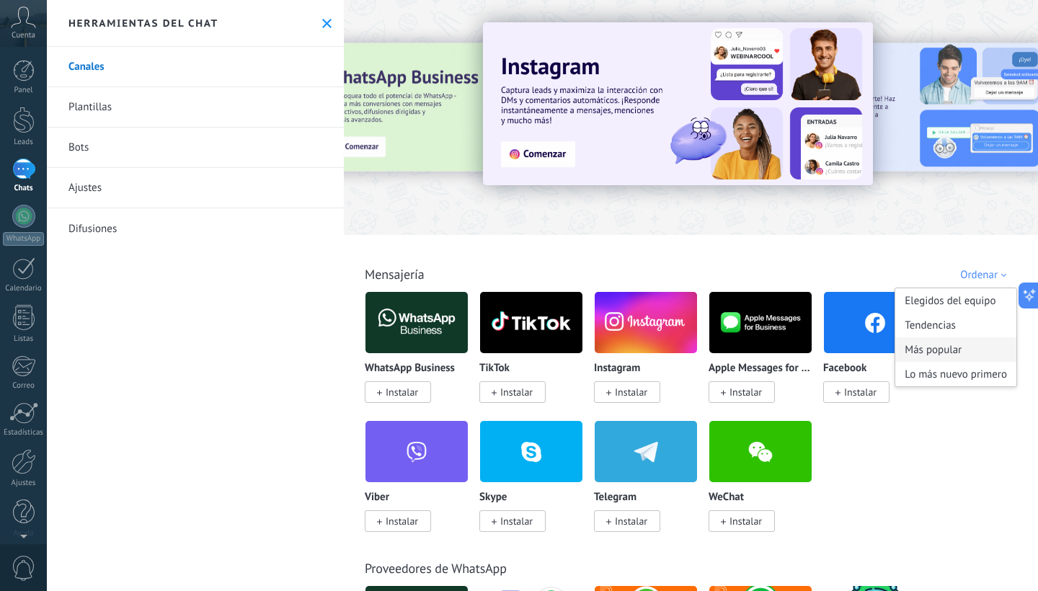
click at [948, 344] on div "Más popular" at bounding box center [955, 349] width 121 height 25
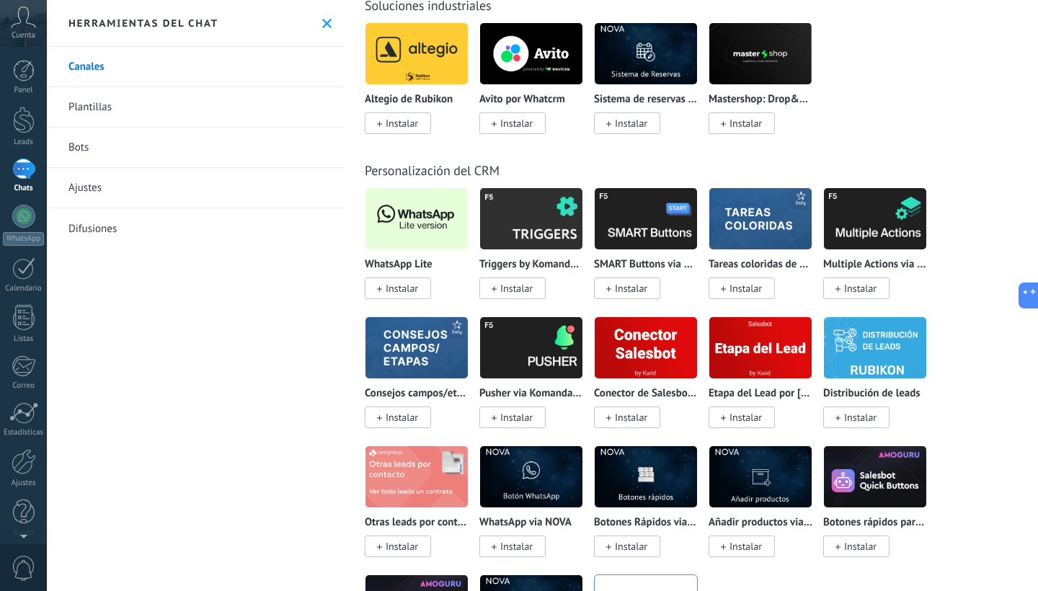
scroll to position [3469, 0]
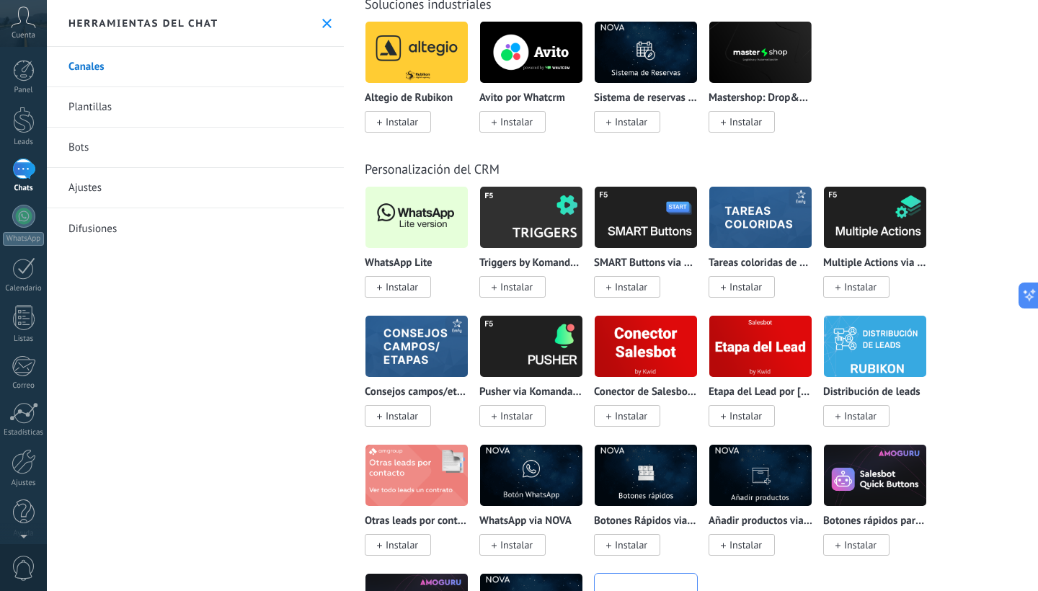
click at [401, 285] on span "Instalar" at bounding box center [402, 286] width 32 height 13
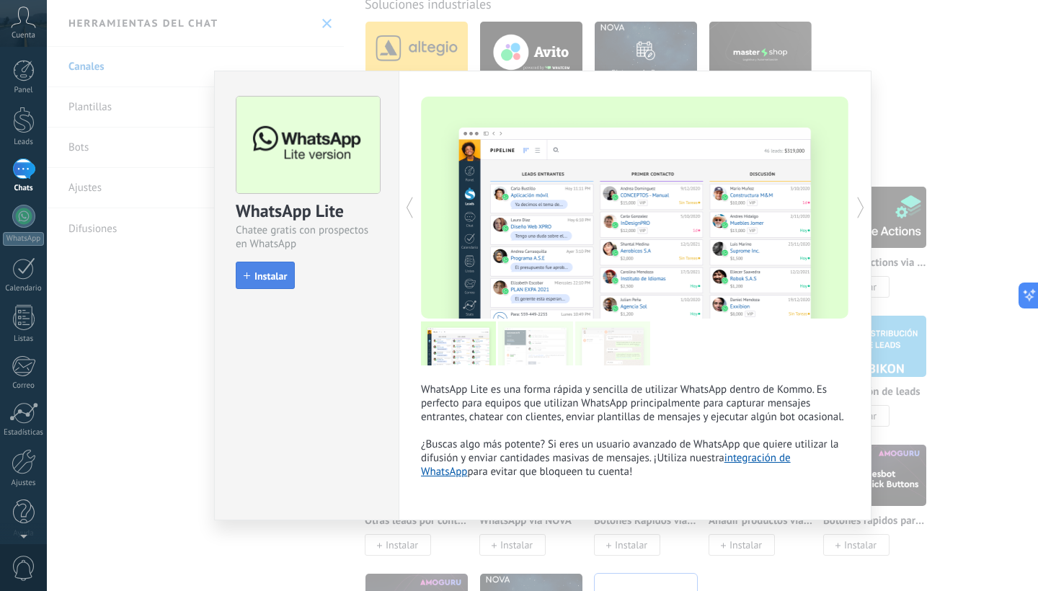
click at [280, 281] on span "Instalar" at bounding box center [270, 276] width 32 height 10
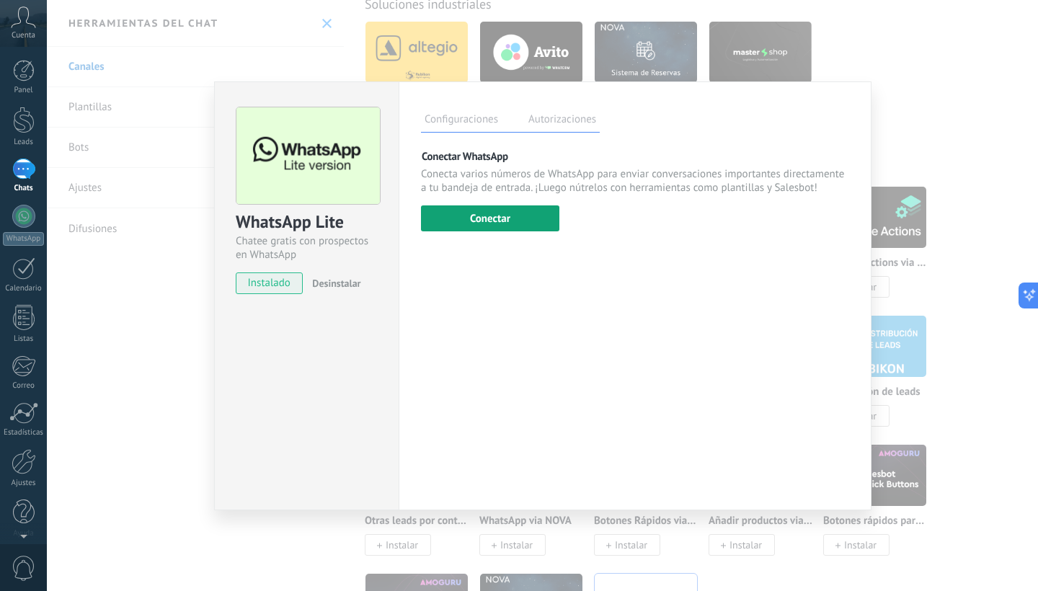
click at [537, 213] on button "Conectar" at bounding box center [490, 218] width 138 height 26
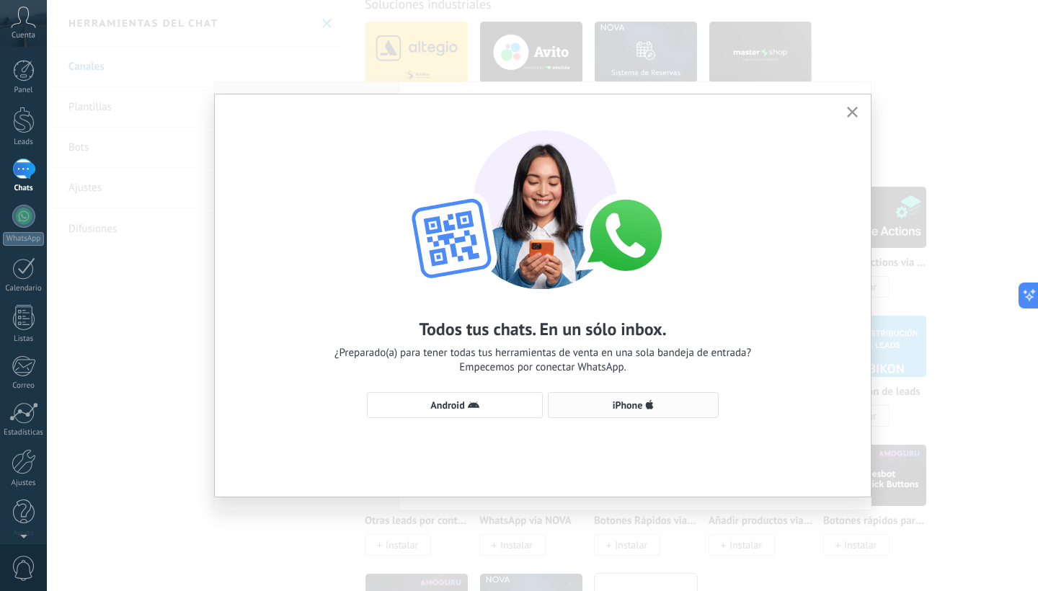
click at [609, 394] on button "iPhone" at bounding box center [633, 405] width 171 height 26
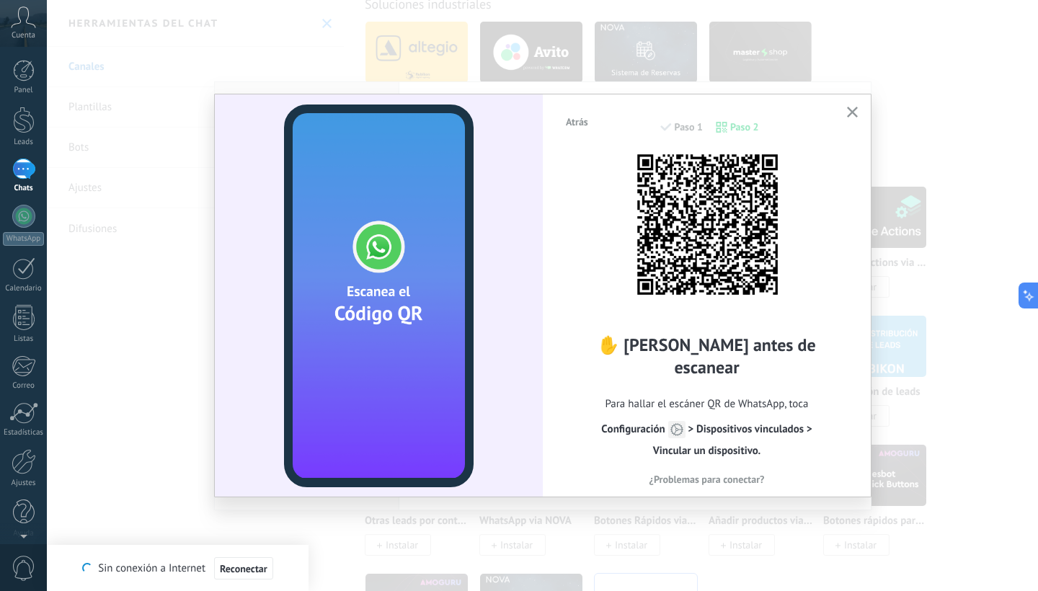
click at [776, 295] on img at bounding box center [707, 224] width 159 height 159
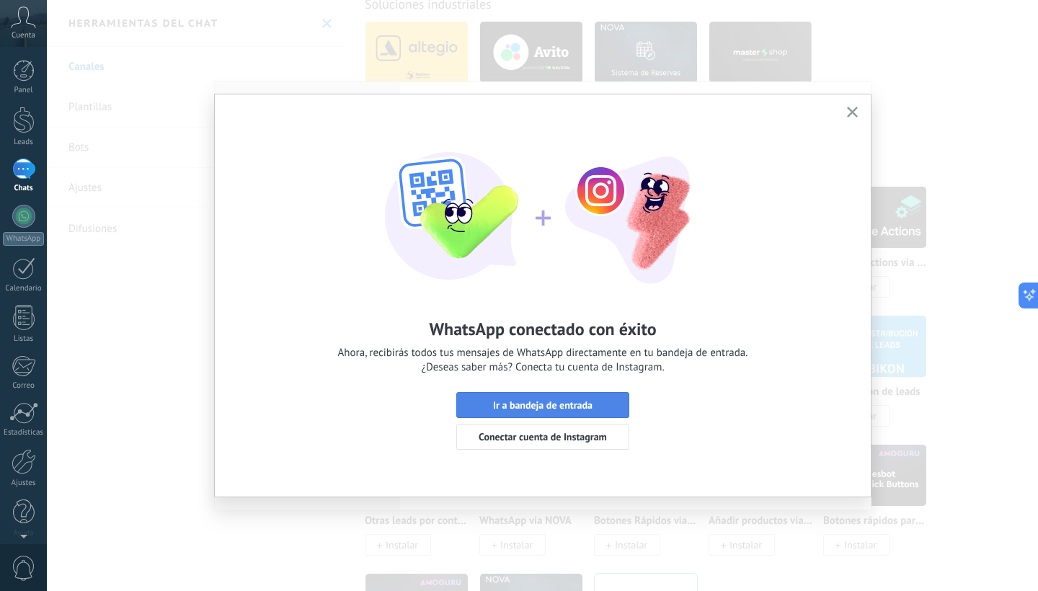
click at [579, 400] on span "Ir a bandeja de entrada" at bounding box center [542, 405] width 99 height 10
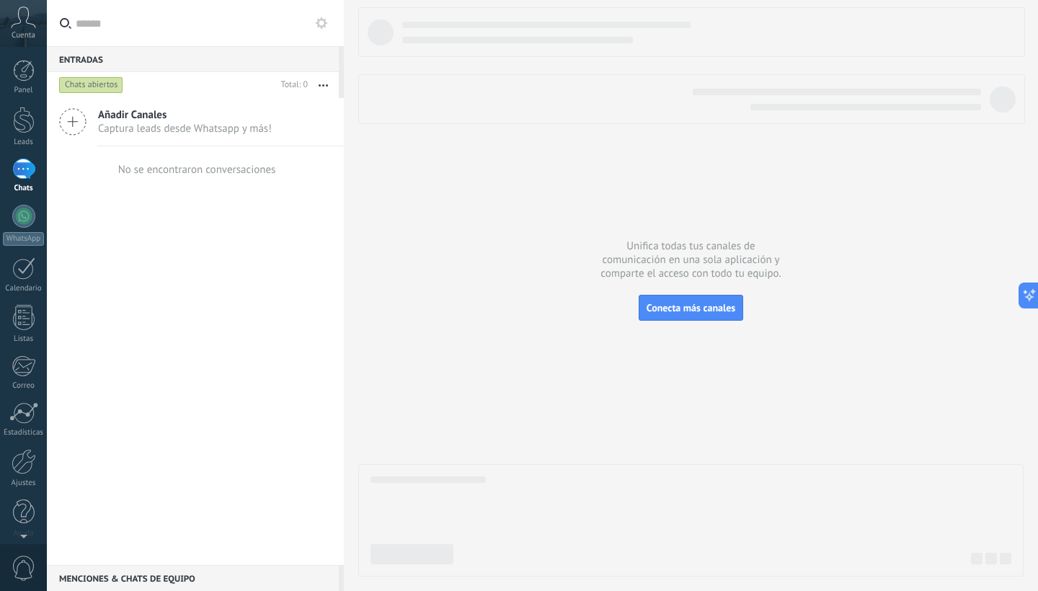
click at [30, 172] on div at bounding box center [23, 169] width 23 height 21
click at [27, 215] on div at bounding box center [23, 216] width 23 height 23
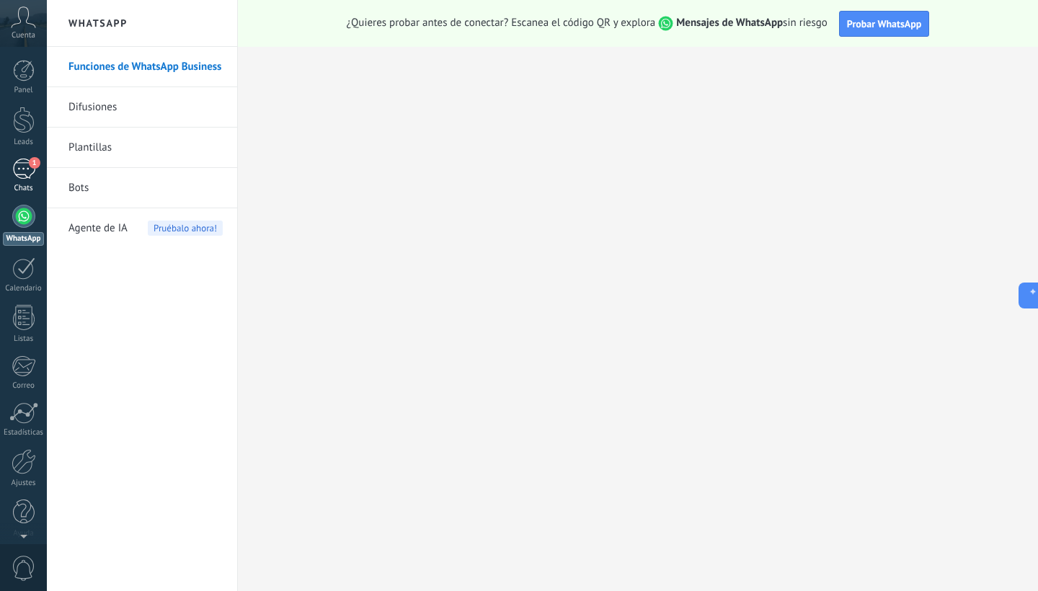
click at [30, 163] on span "1" at bounding box center [35, 163] width 12 height 12
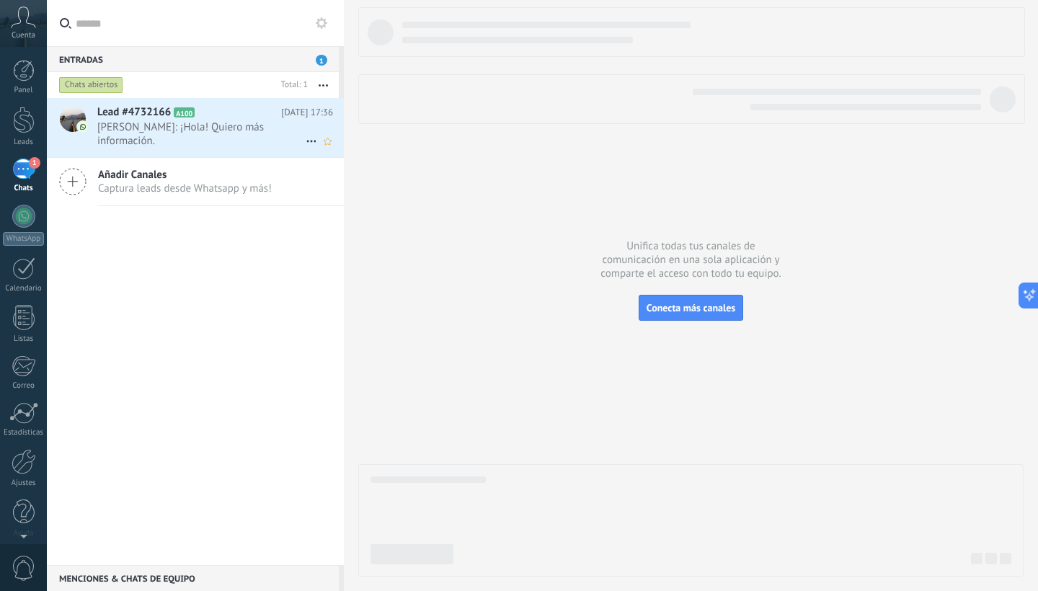
click at [226, 142] on span "[PERSON_NAME]: ¡Hola! Quiero más información." at bounding box center [201, 133] width 208 height 27
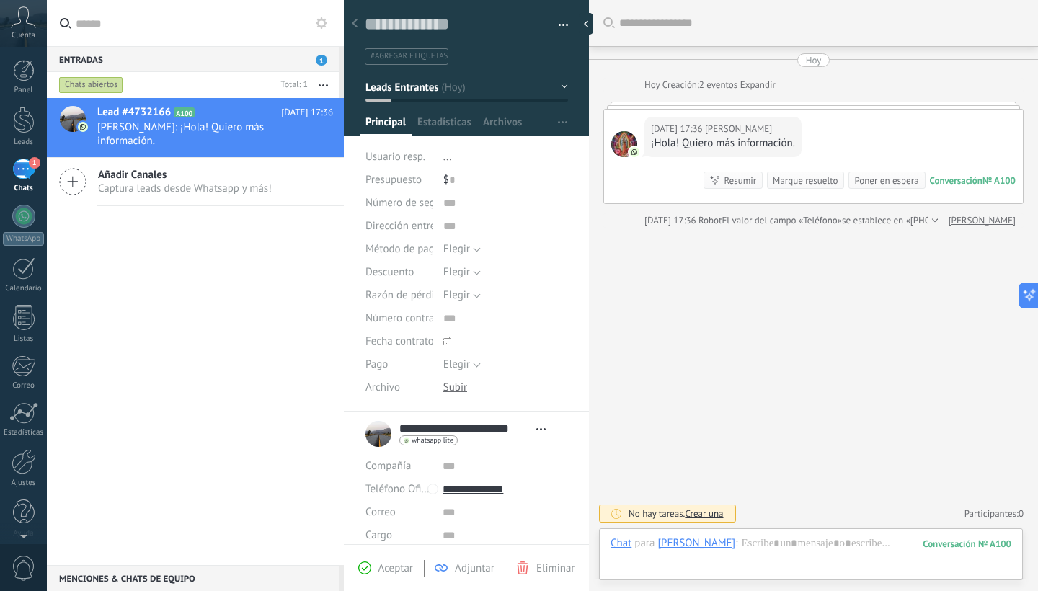
scroll to position [22, 0]
click at [763, 275] on div "Buscar Carga más [DATE] [DATE] Creación: 2 eventos Expandir [DATE] 17:36 [PERSO…" at bounding box center [813, 295] width 449 height 591
